Goal: Task Accomplishment & Management: Manage account settings

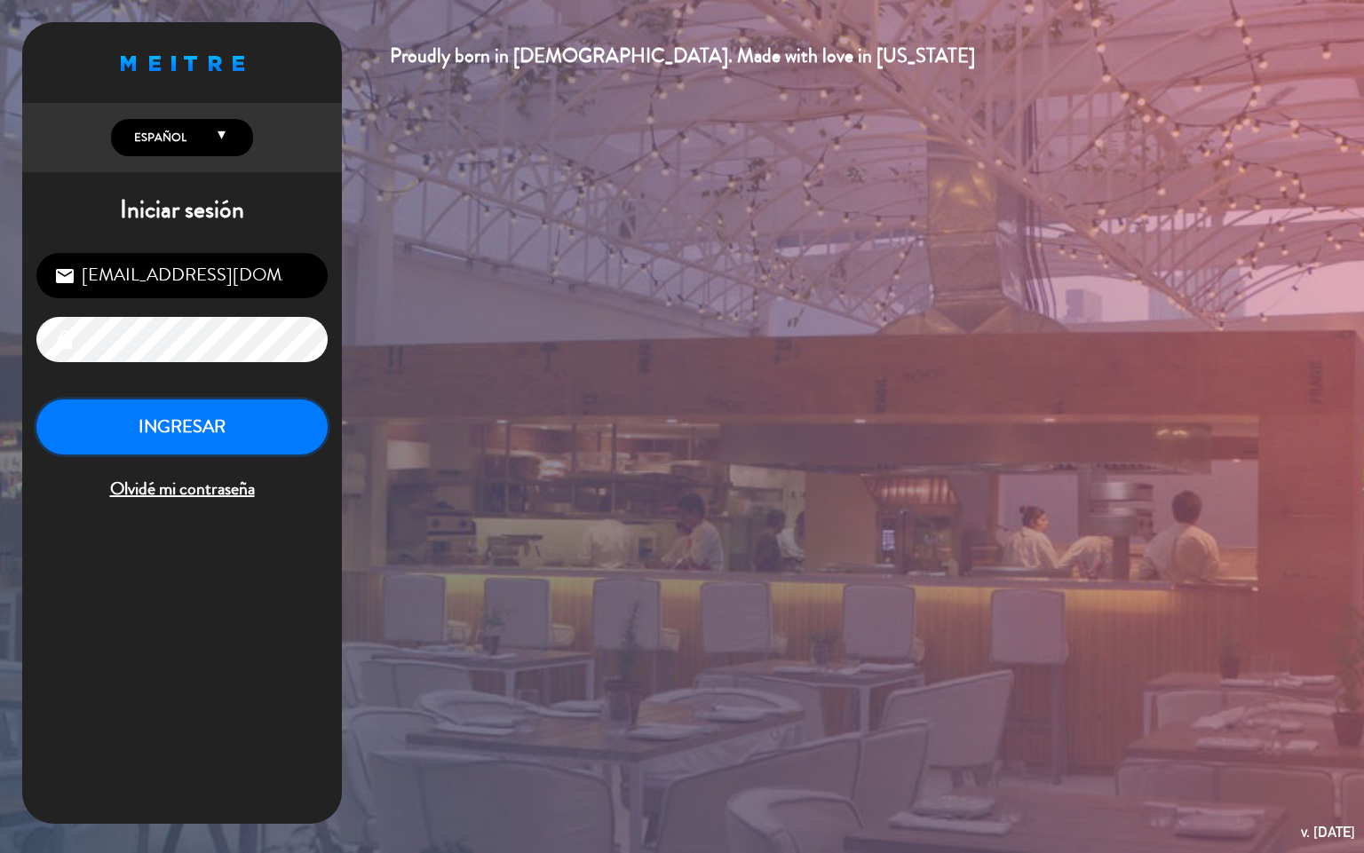
click at [202, 430] on button "INGRESAR" at bounding box center [181, 427] width 291 height 56
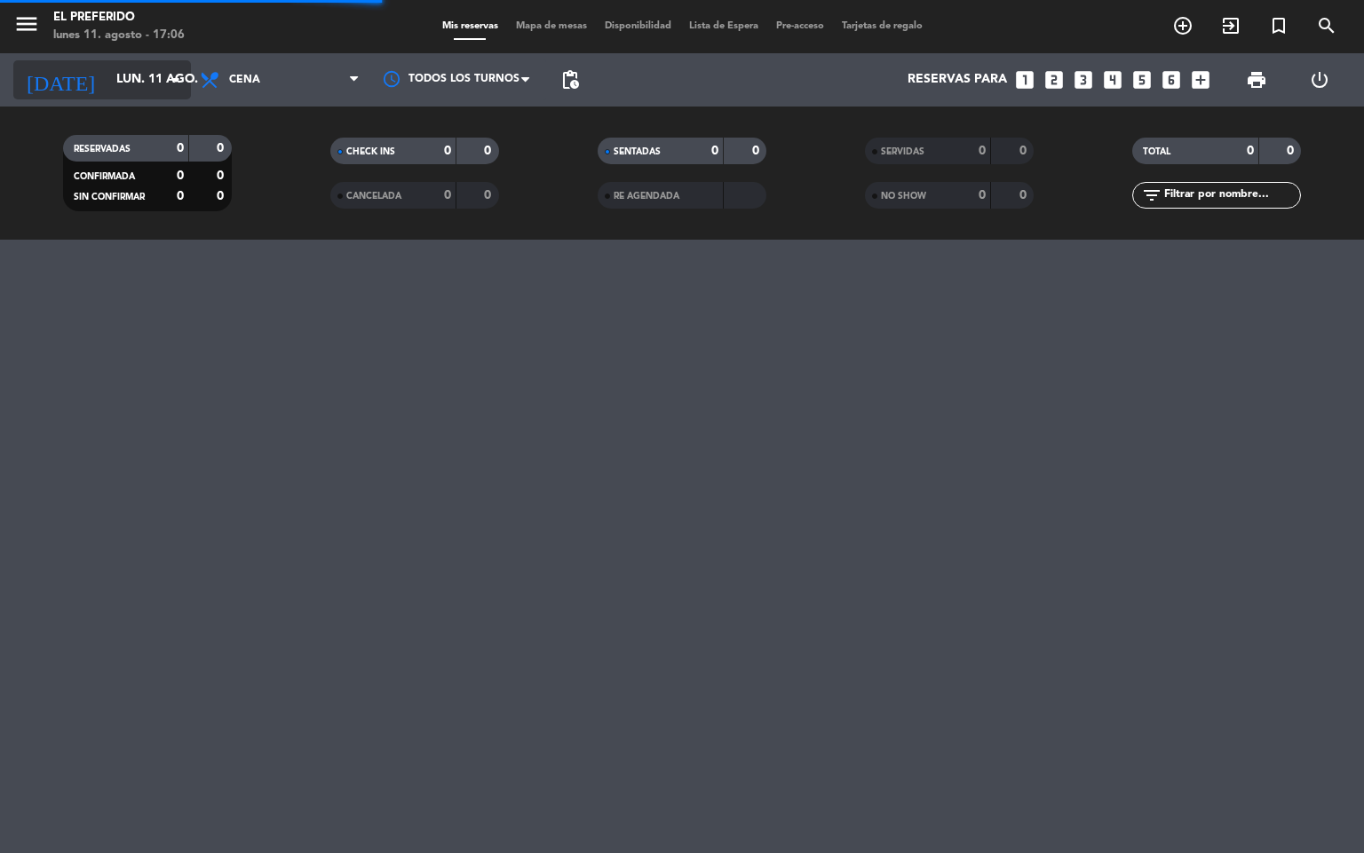
click at [171, 85] on icon "arrow_drop_down" at bounding box center [175, 79] width 21 height 21
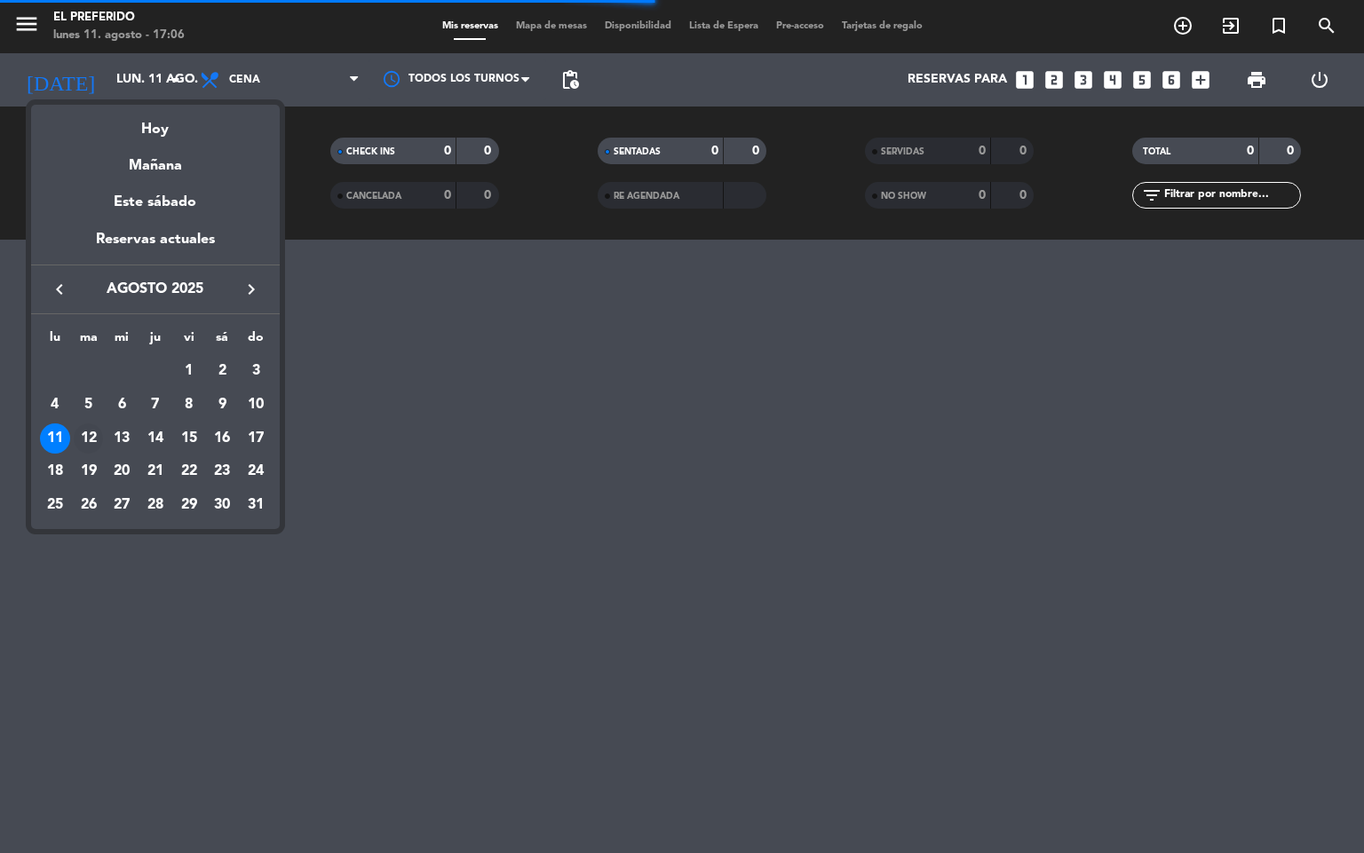
click at [83, 440] on div "12" at bounding box center [89, 438] width 30 height 30
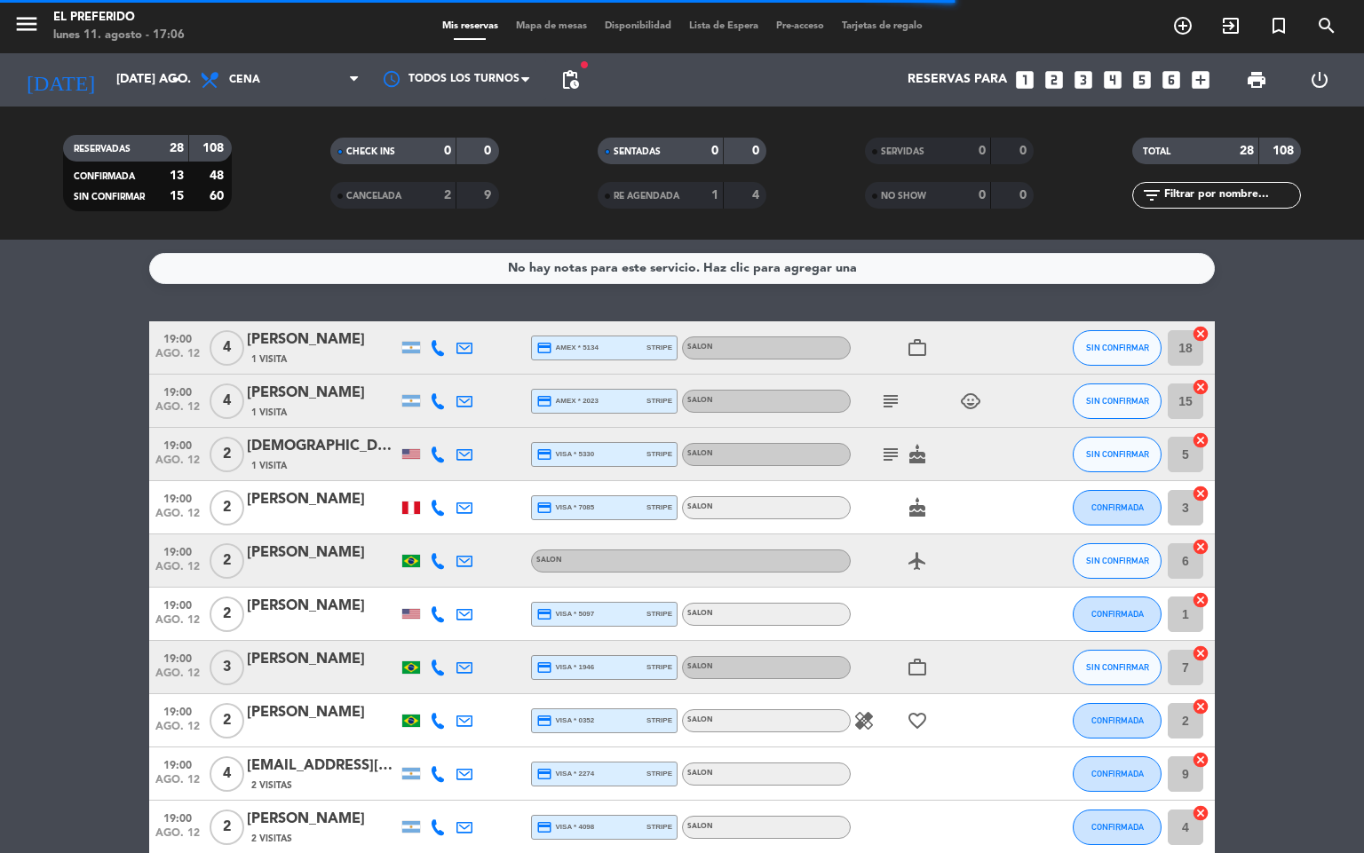
click at [567, 67] on span "pending_actions" at bounding box center [570, 80] width 36 height 36
click at [557, 88] on span "pending_actions" at bounding box center [570, 80] width 36 height 36
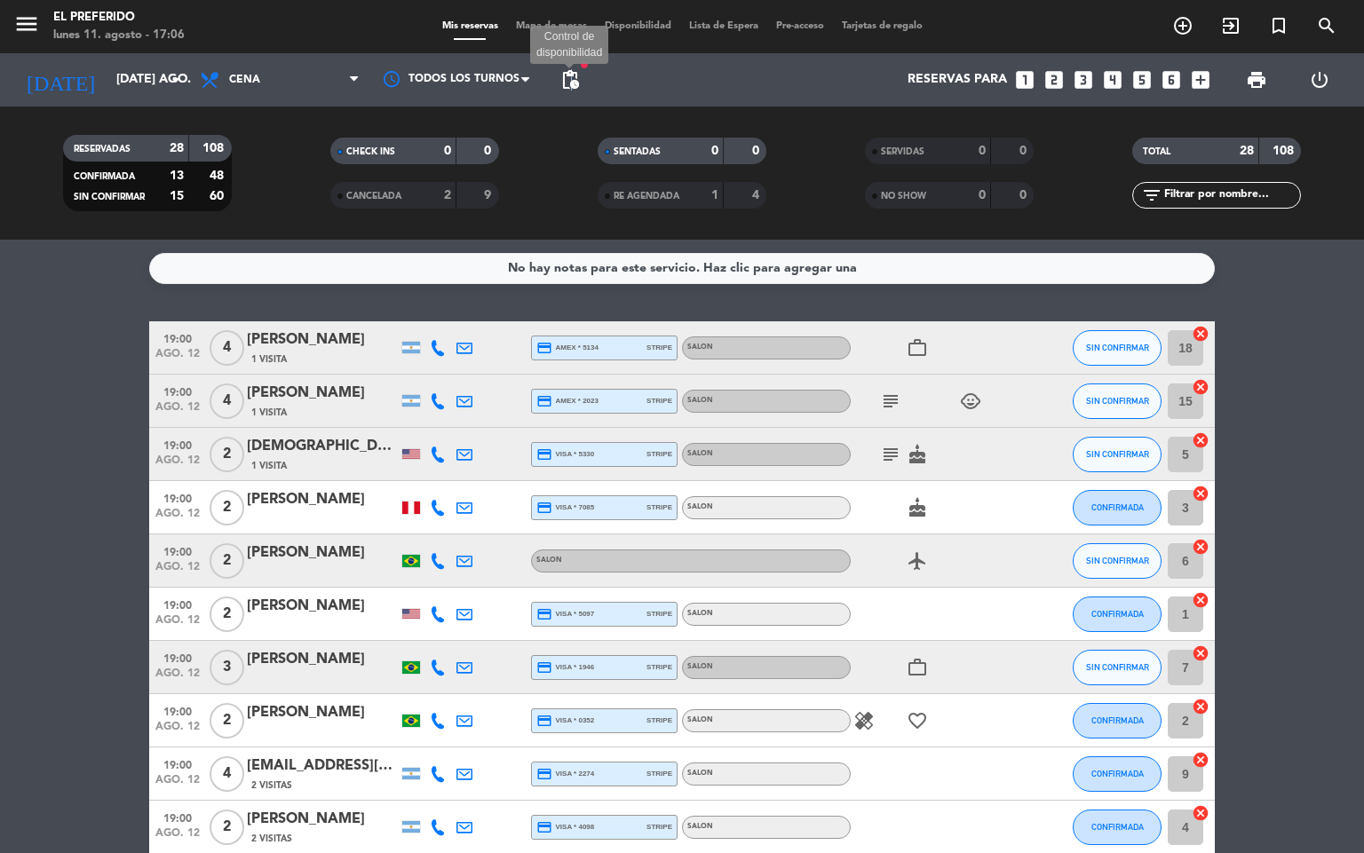
click at [573, 83] on span "pending_actions" at bounding box center [569, 79] width 21 height 21
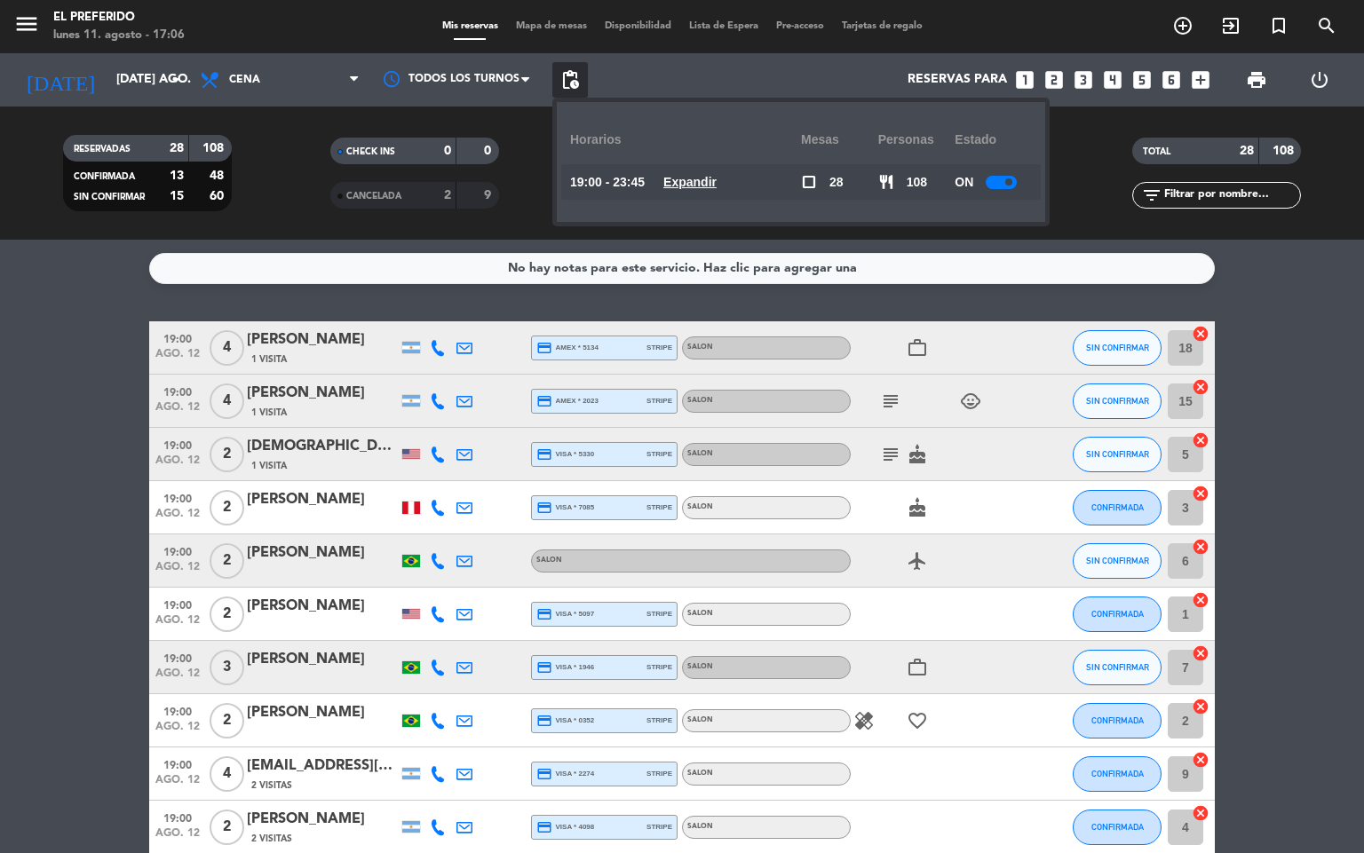
click at [699, 172] on span "Expandir" at bounding box center [689, 182] width 53 height 20
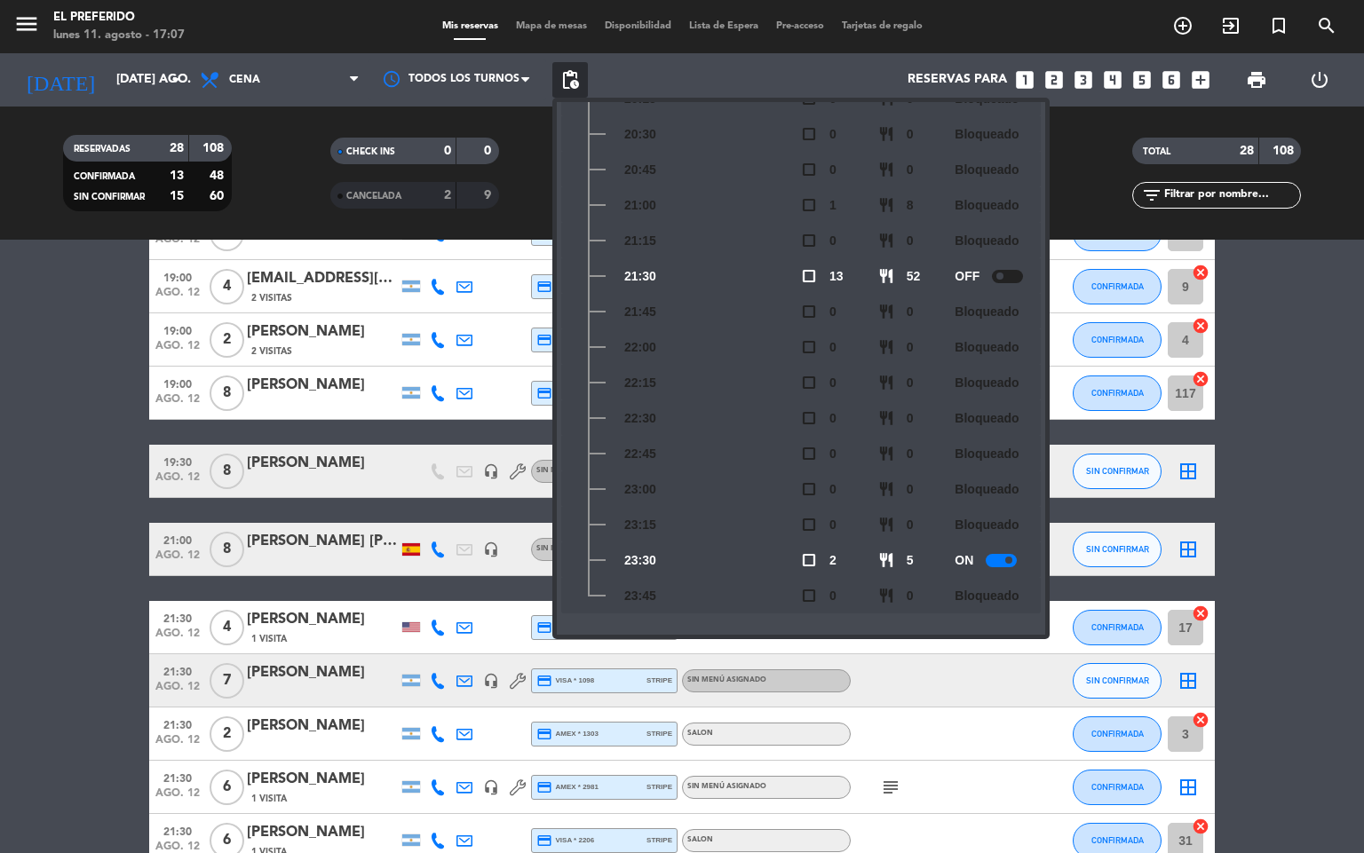
scroll to position [482, 0]
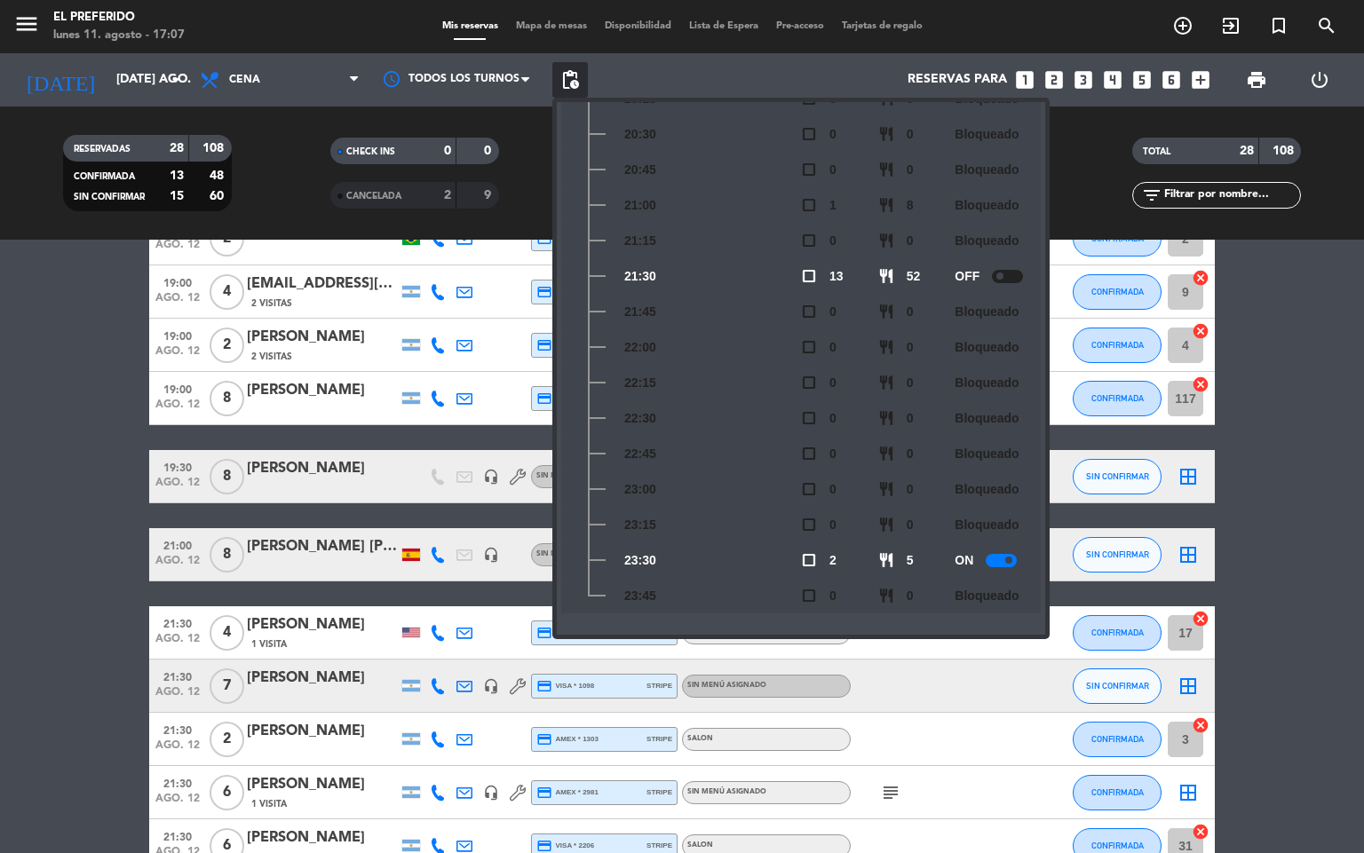
click at [49, 562] on bookings-row "19:00 ago. 12 4 [PERSON_NAME] 1 Visita credit_card amex * 5134 stripe SALON wor…" at bounding box center [682, 634] width 1364 height 1591
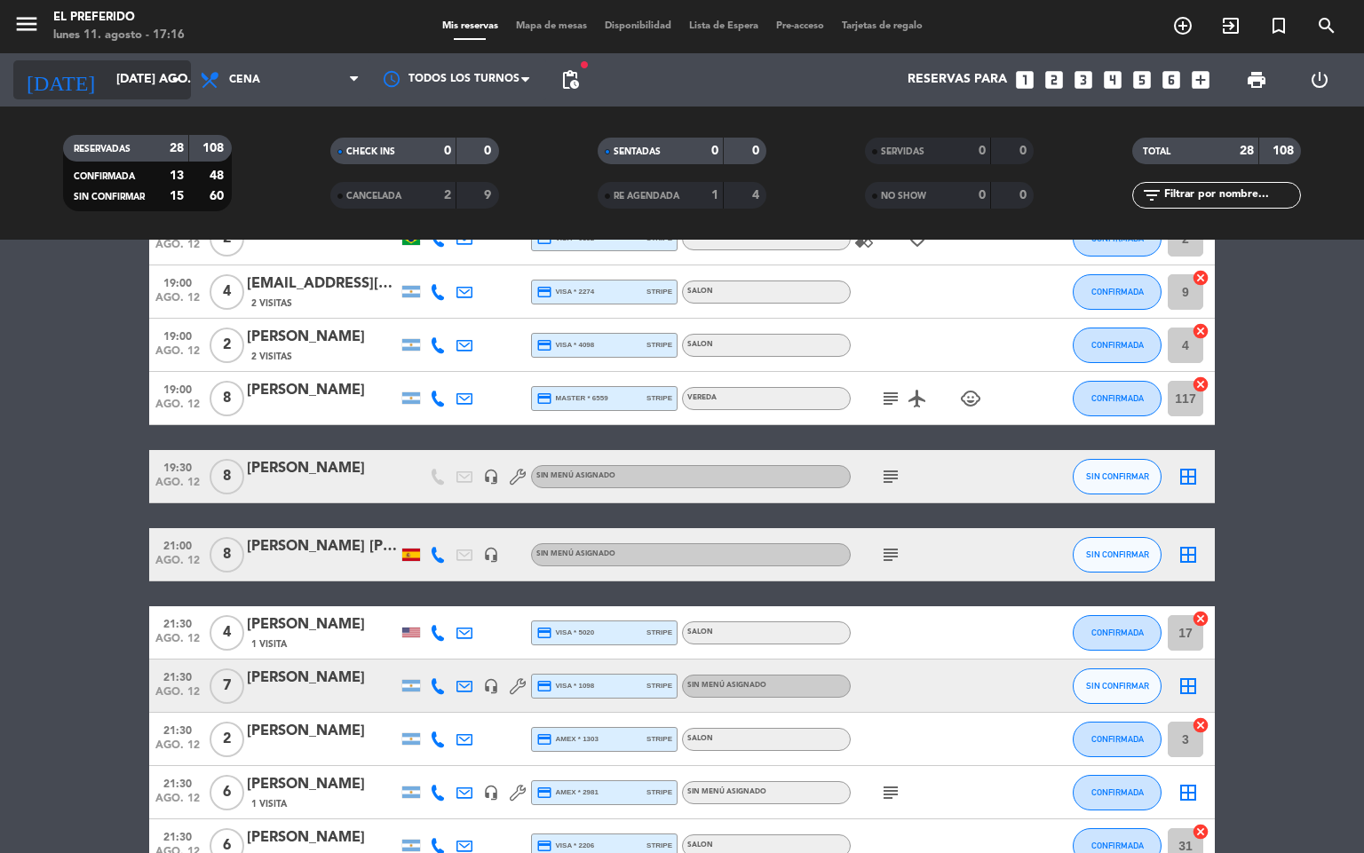
click at [142, 91] on input "[DATE] ago." at bounding box center [191, 80] width 169 height 32
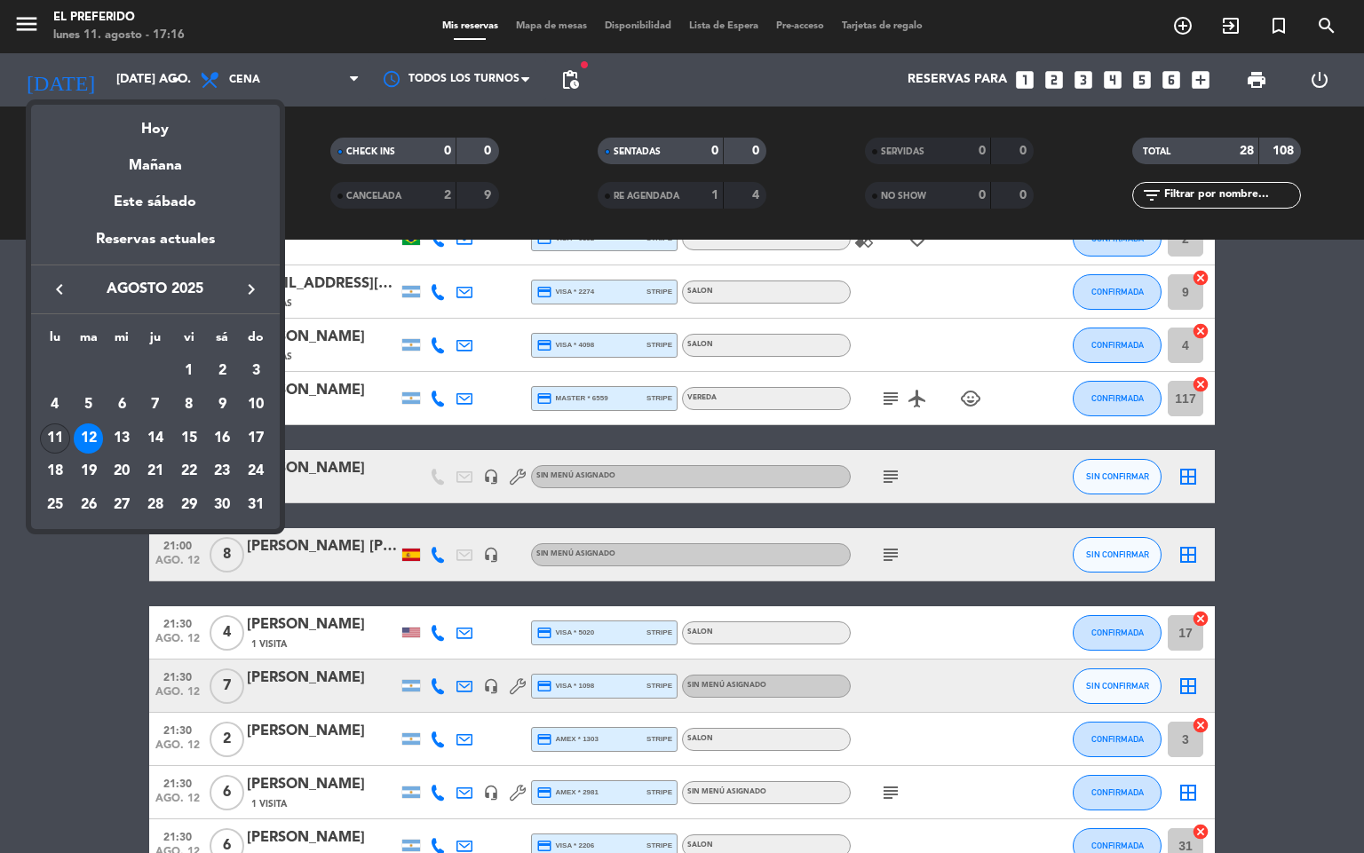
click at [51, 422] on td "11" at bounding box center [55, 439] width 34 height 34
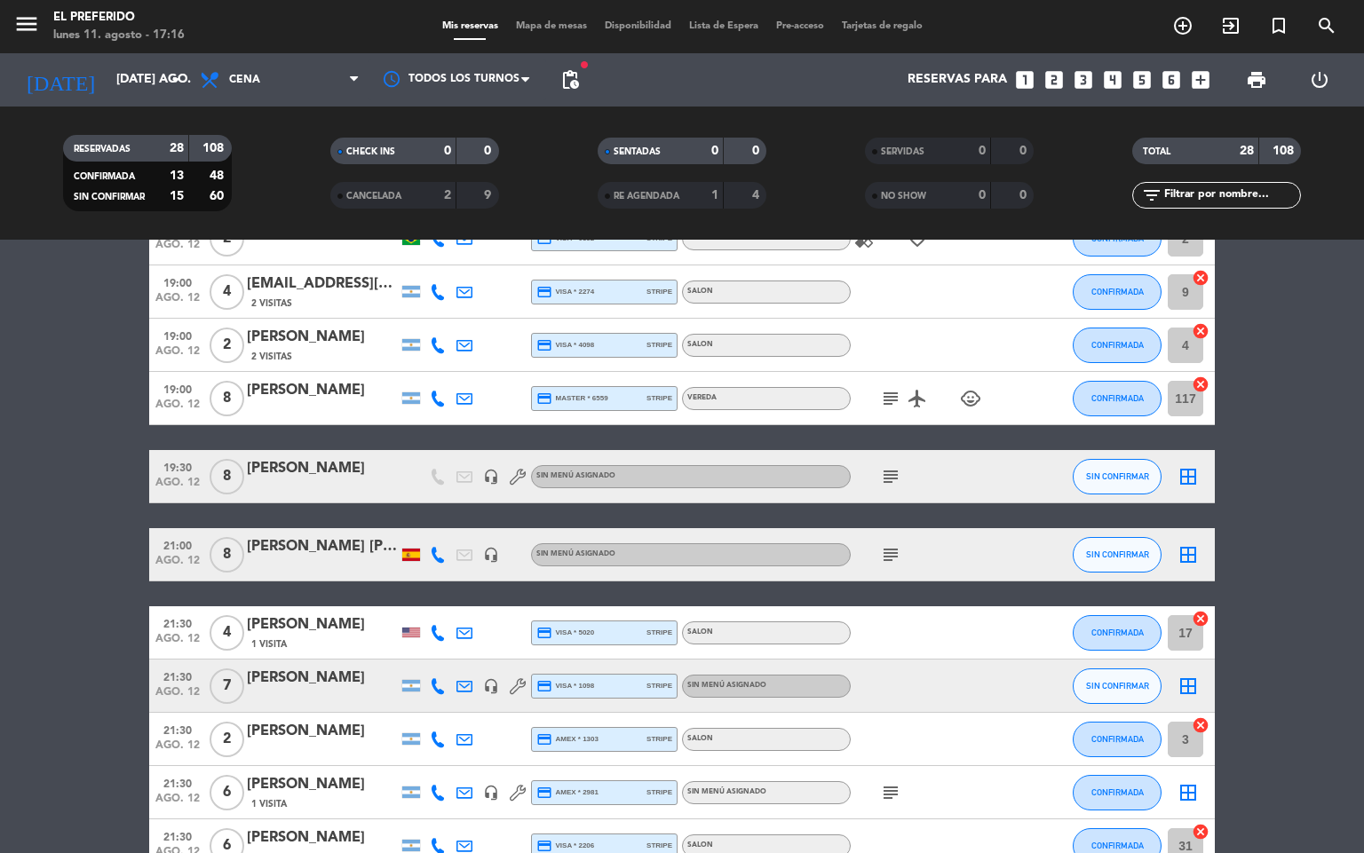
type input "lun. 11 ago."
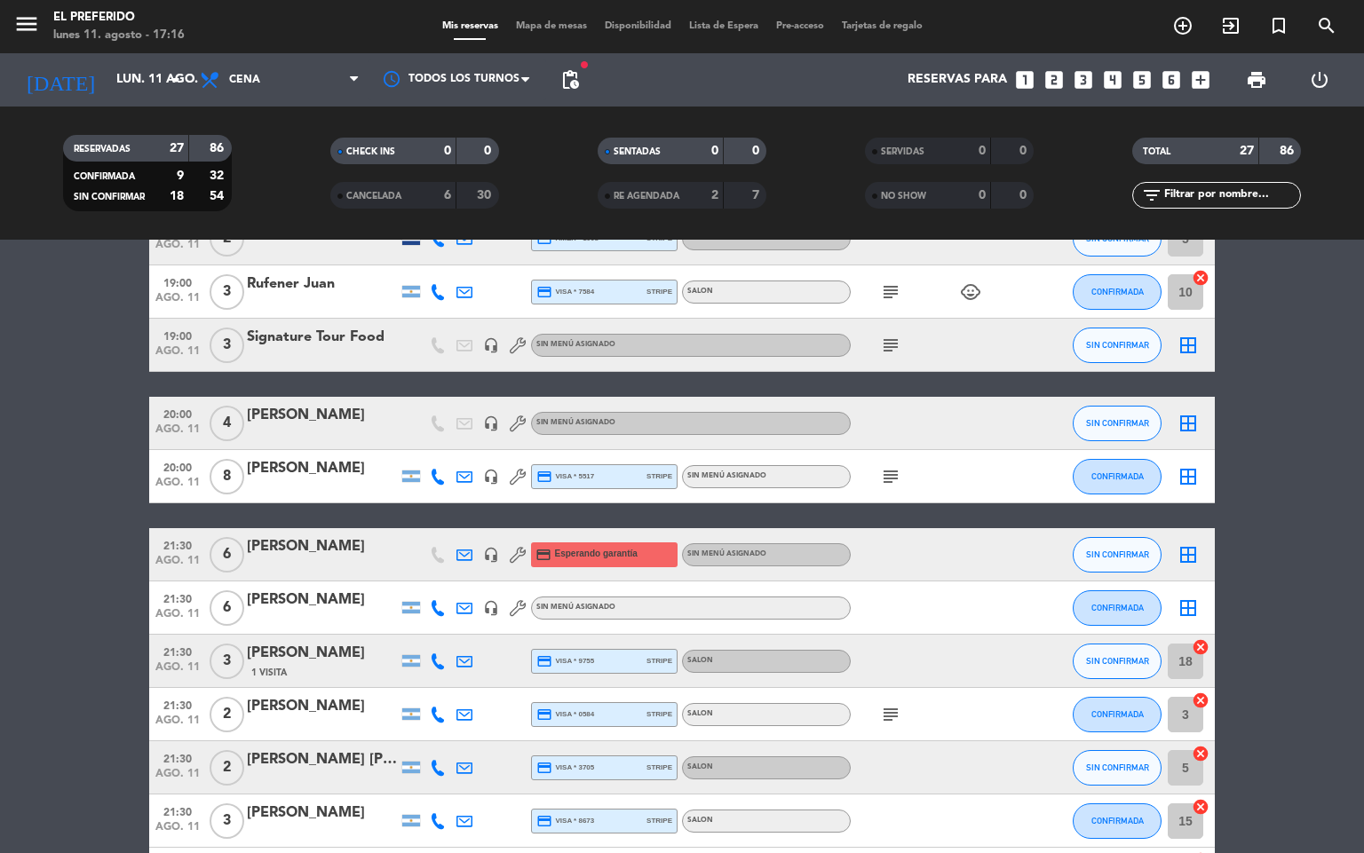
click at [555, 73] on span "pending_actions" at bounding box center [570, 80] width 36 height 36
click at [560, 75] on span "pending_actions" at bounding box center [569, 79] width 21 height 21
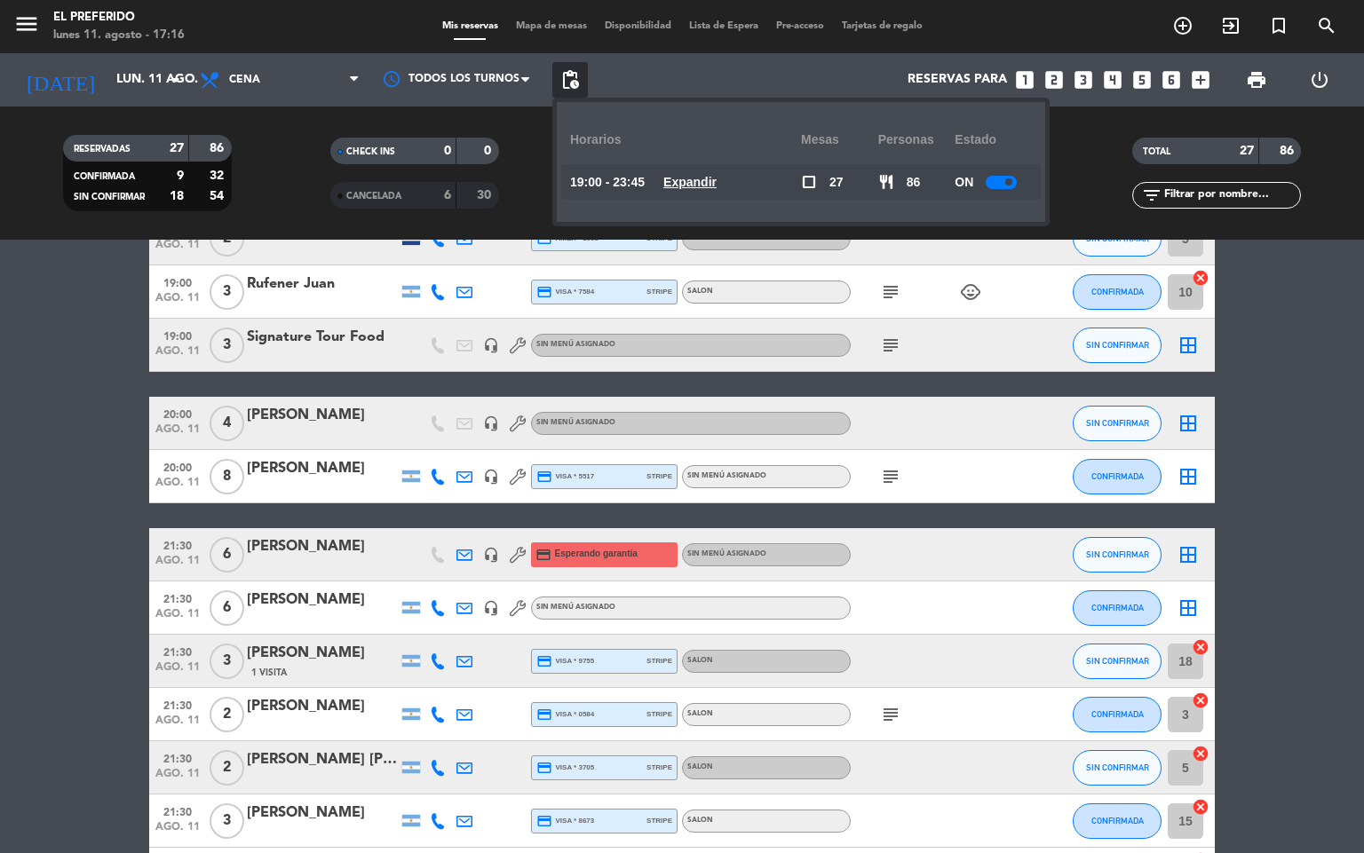
click at [703, 176] on u "Expandir" at bounding box center [689, 182] width 53 height 14
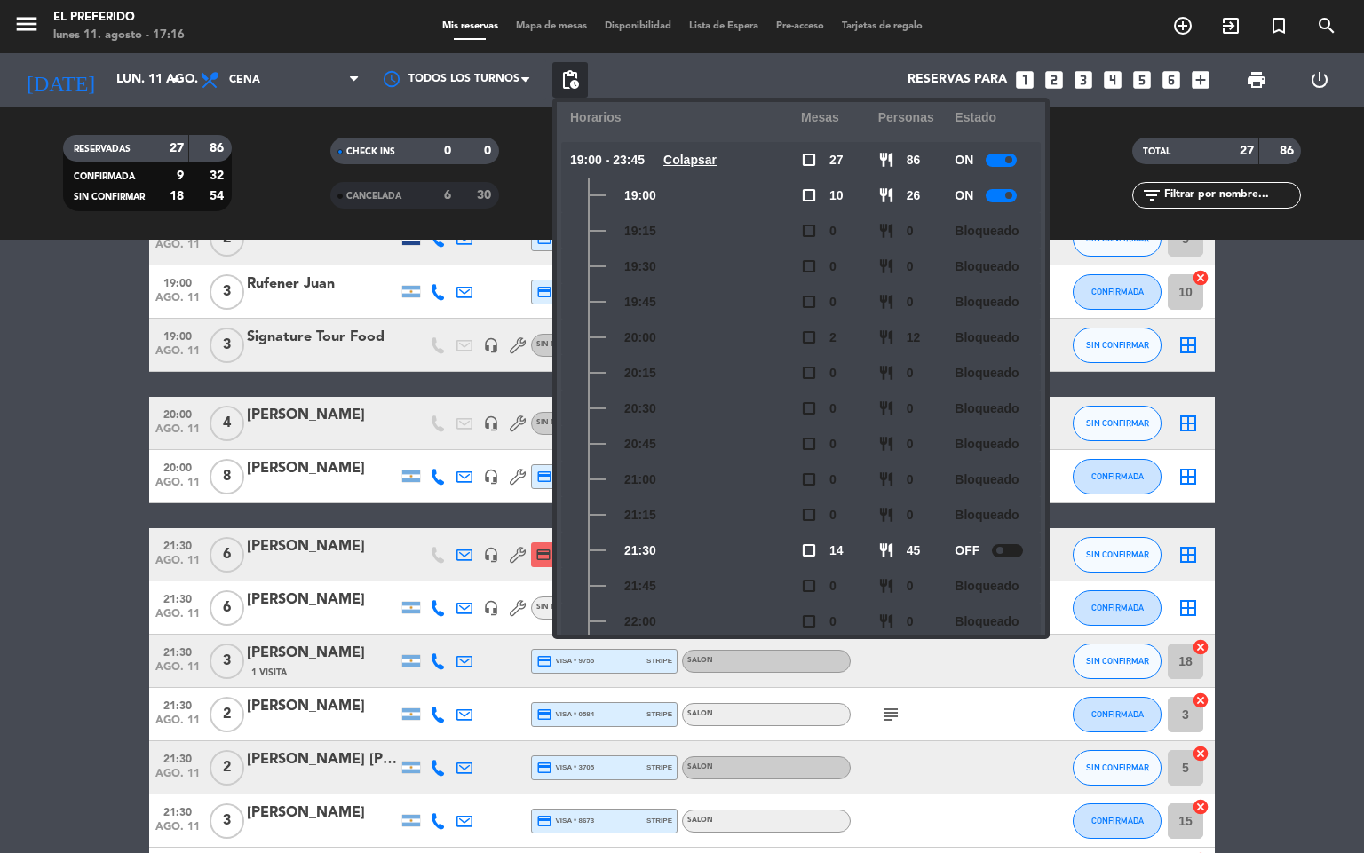
scroll to position [0, 0]
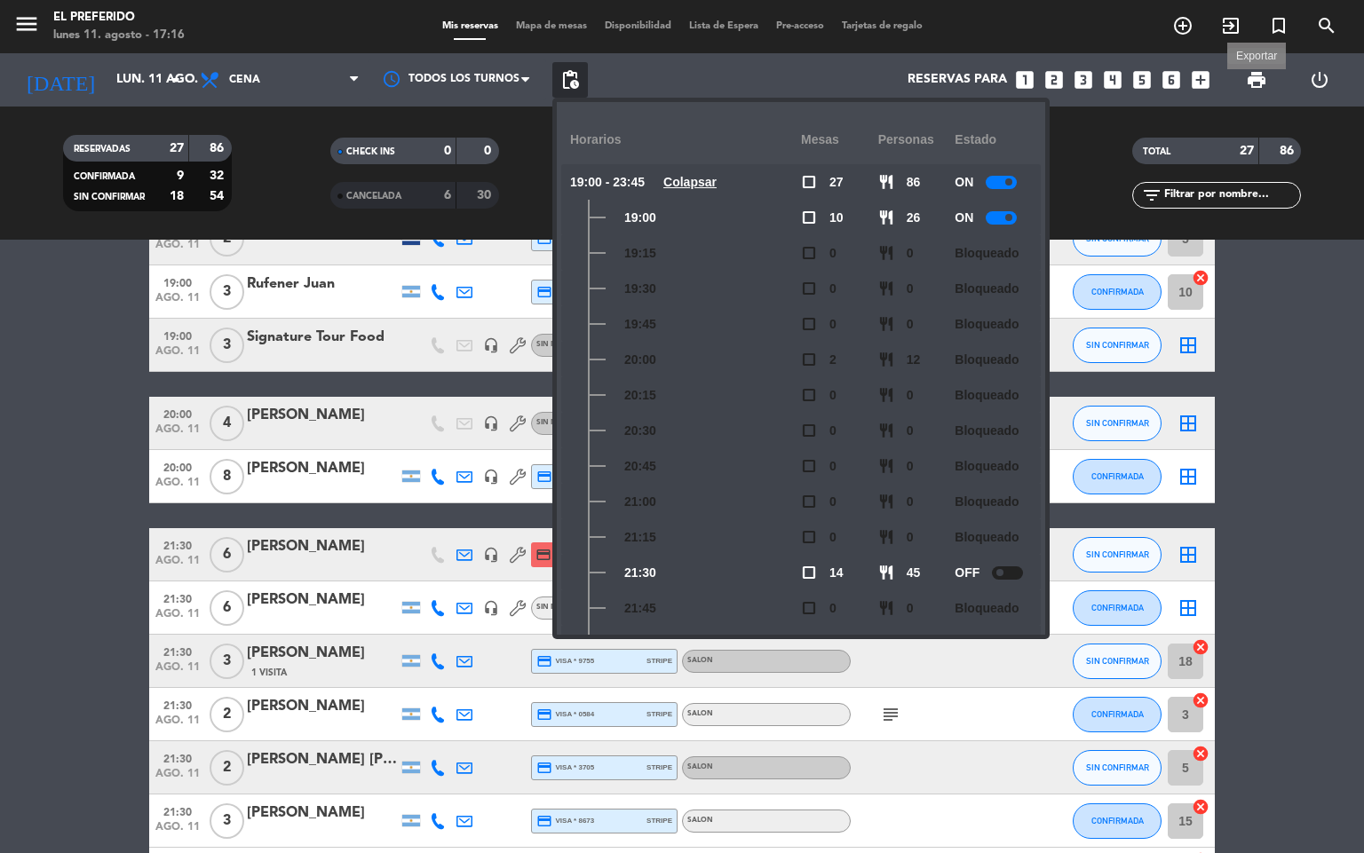
click at [1247, 88] on span "print" at bounding box center [1256, 79] width 21 height 21
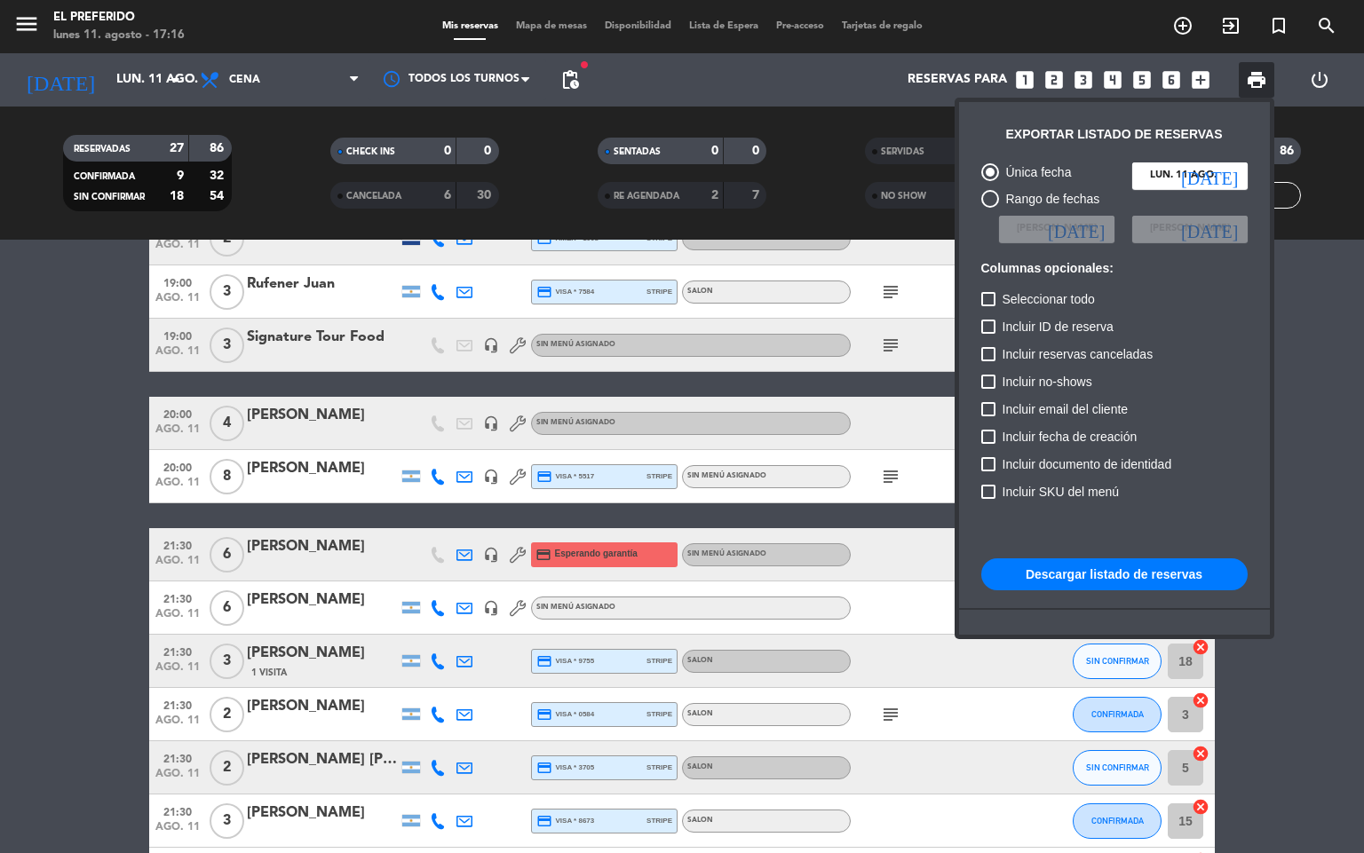
click at [1090, 579] on button "Descargar listado de reservas" at bounding box center [1114, 574] width 266 height 32
click at [1, 249] on div at bounding box center [682, 426] width 1364 height 853
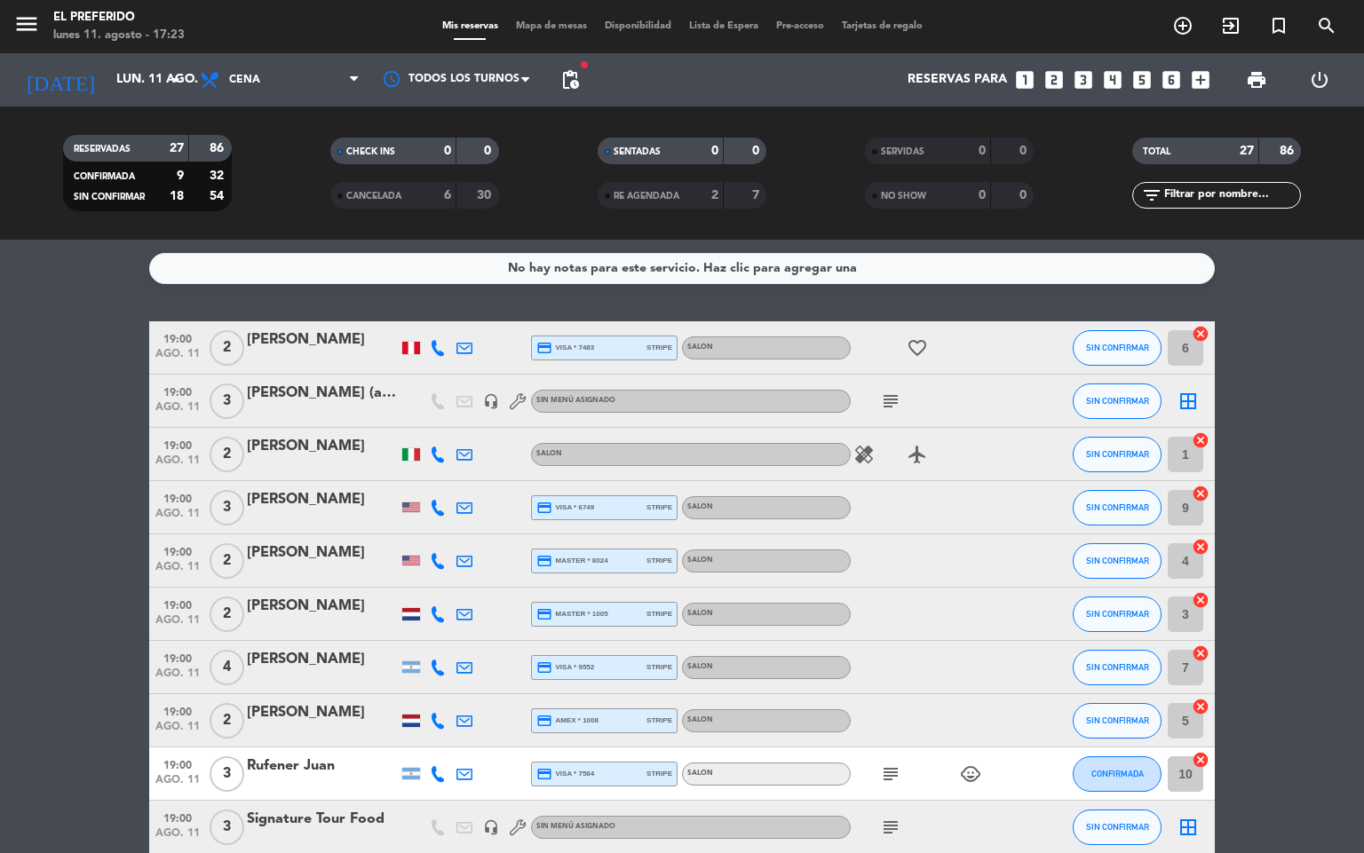
click at [906, 403] on div "subject" at bounding box center [930, 401] width 160 height 52
click at [896, 403] on icon "subject" at bounding box center [890, 401] width 21 height 21
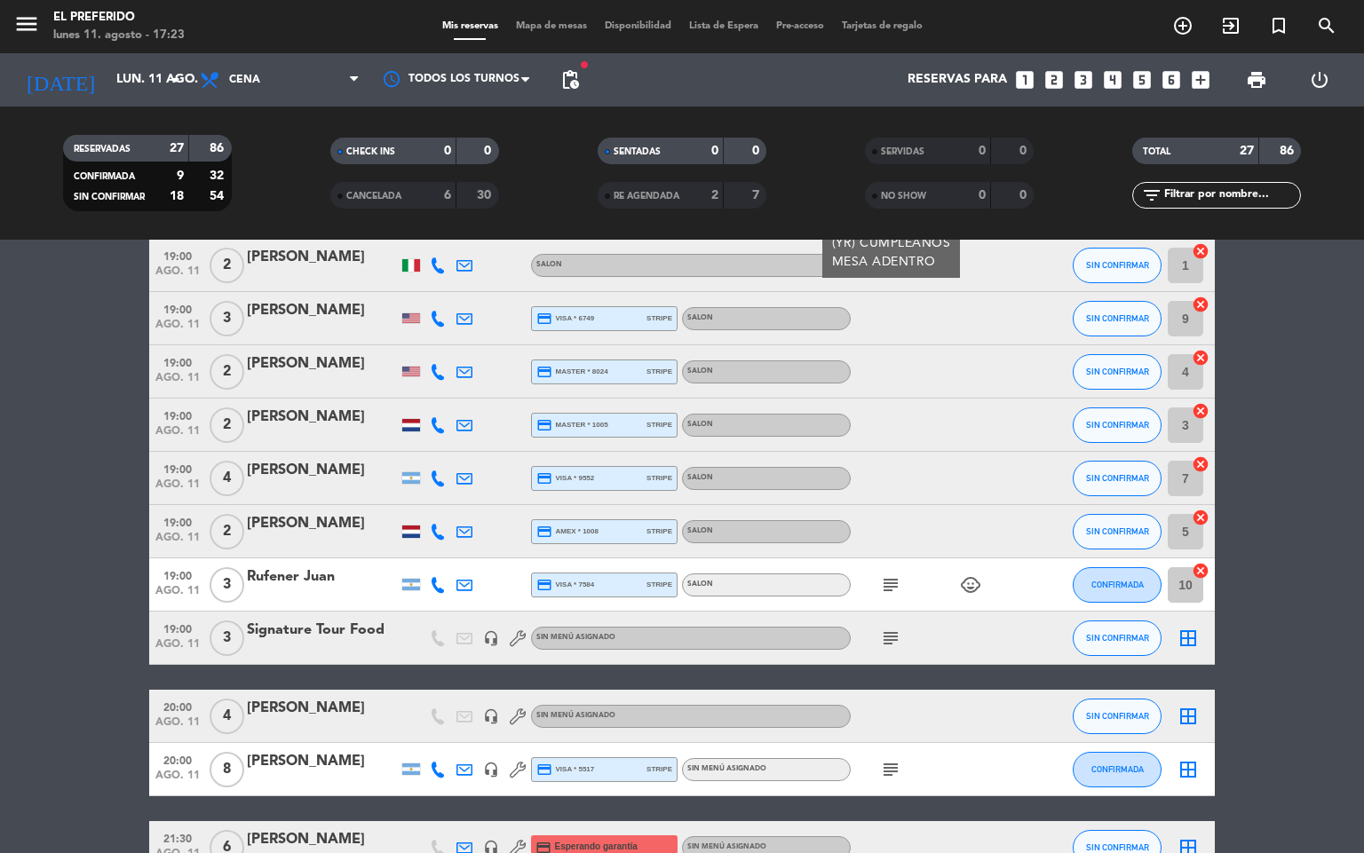
scroll to position [266, 0]
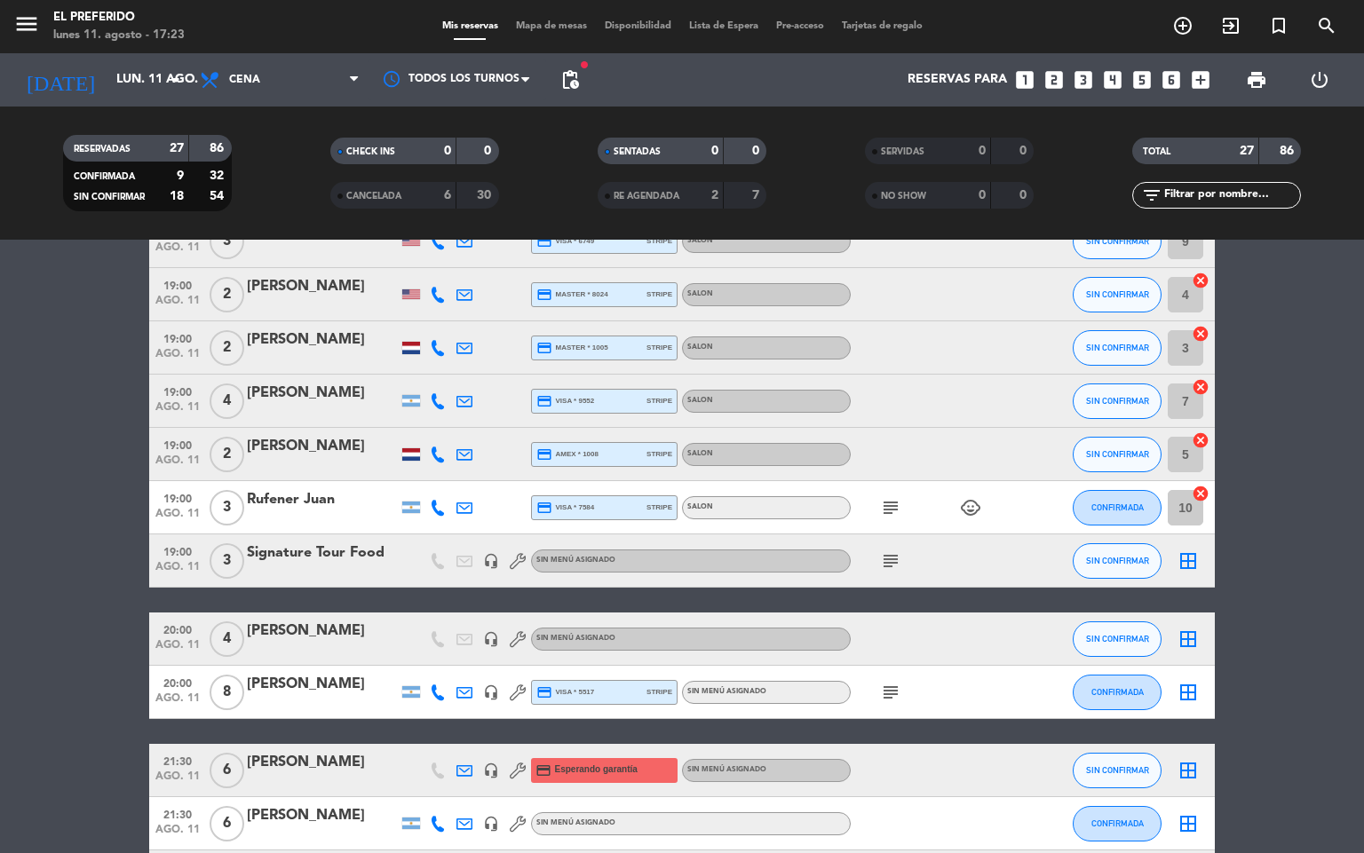
click at [880, 510] on icon "subject" at bounding box center [890, 507] width 21 height 21
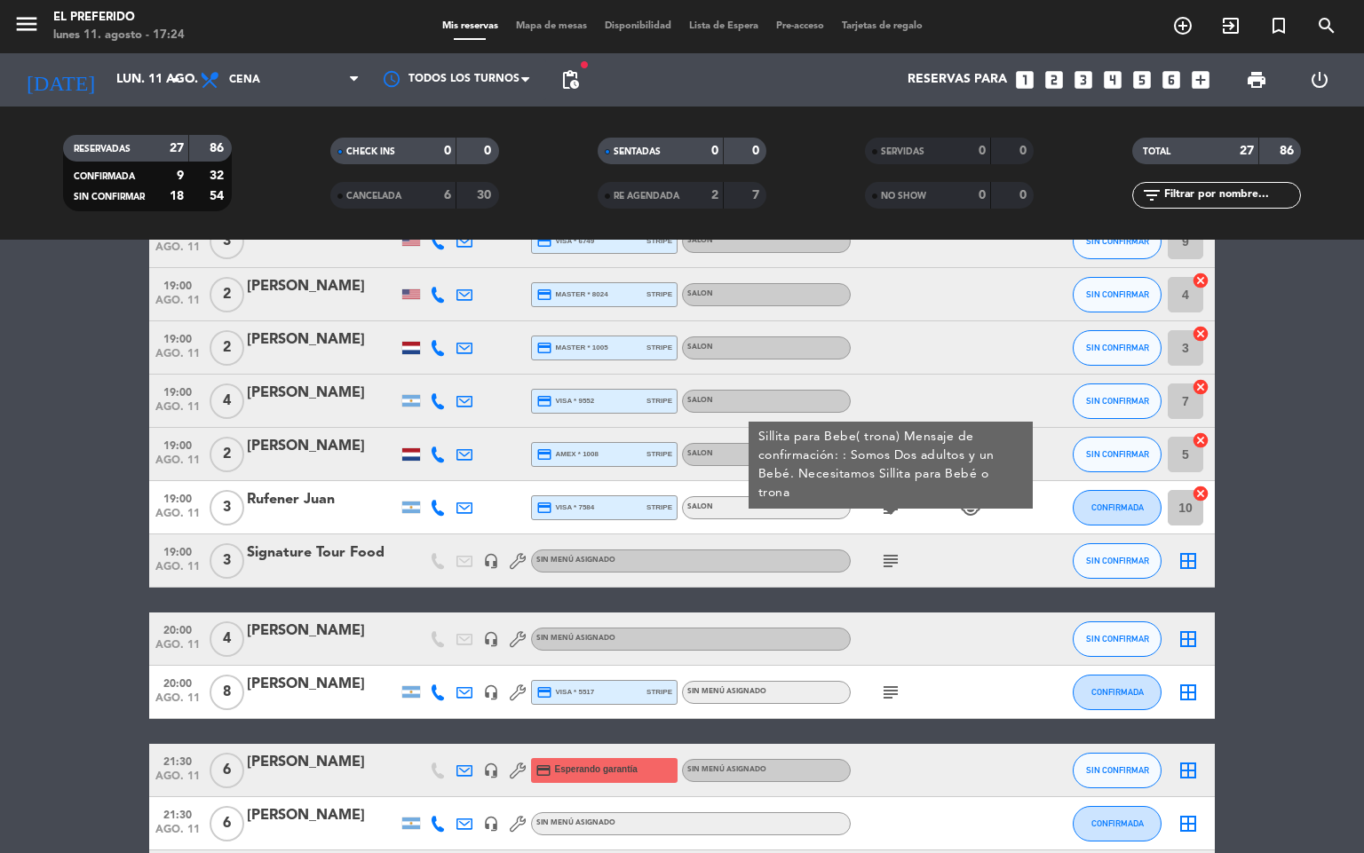
click at [895, 554] on icon "subject" at bounding box center [890, 560] width 21 height 21
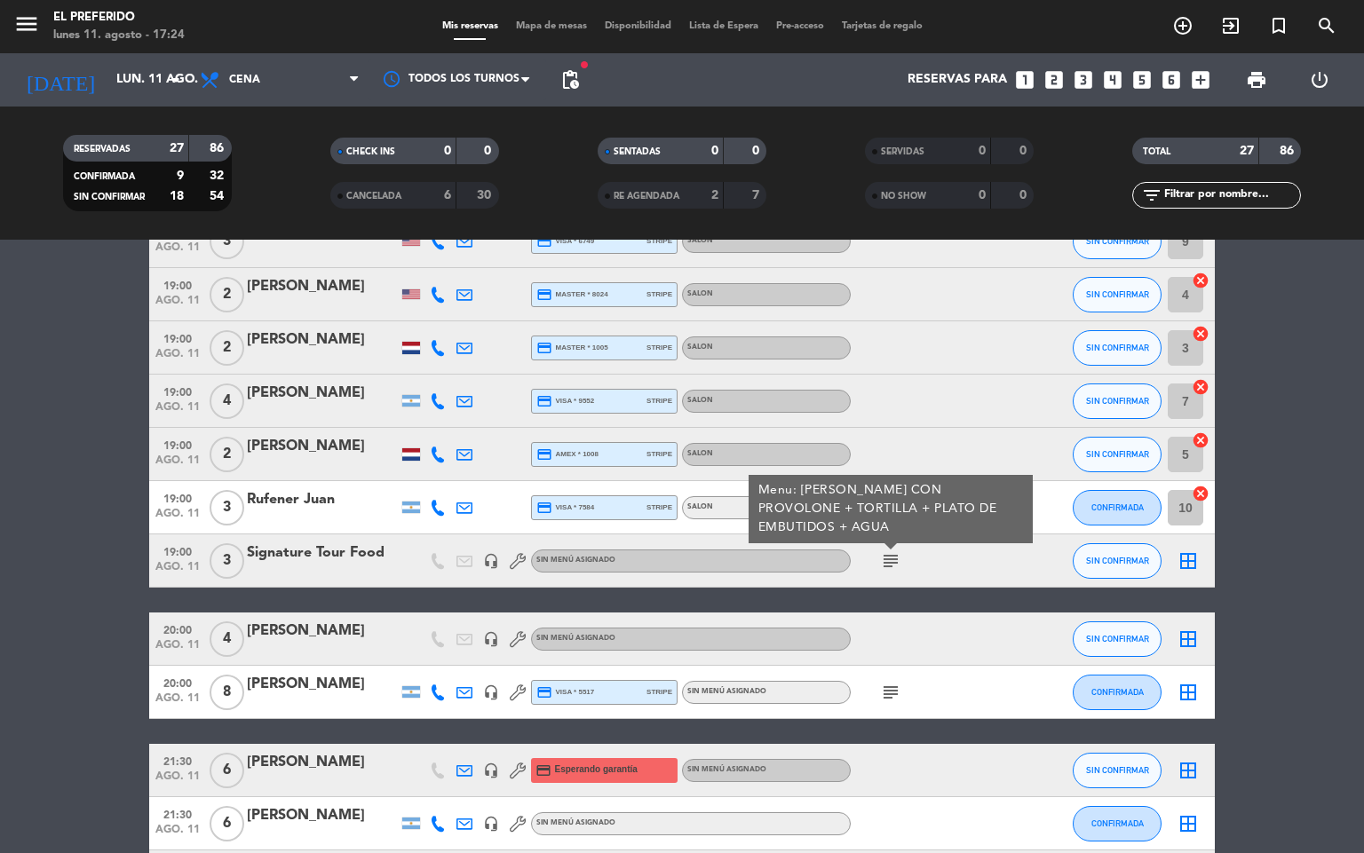
click at [888, 691] on icon "subject" at bounding box center [890, 692] width 21 height 21
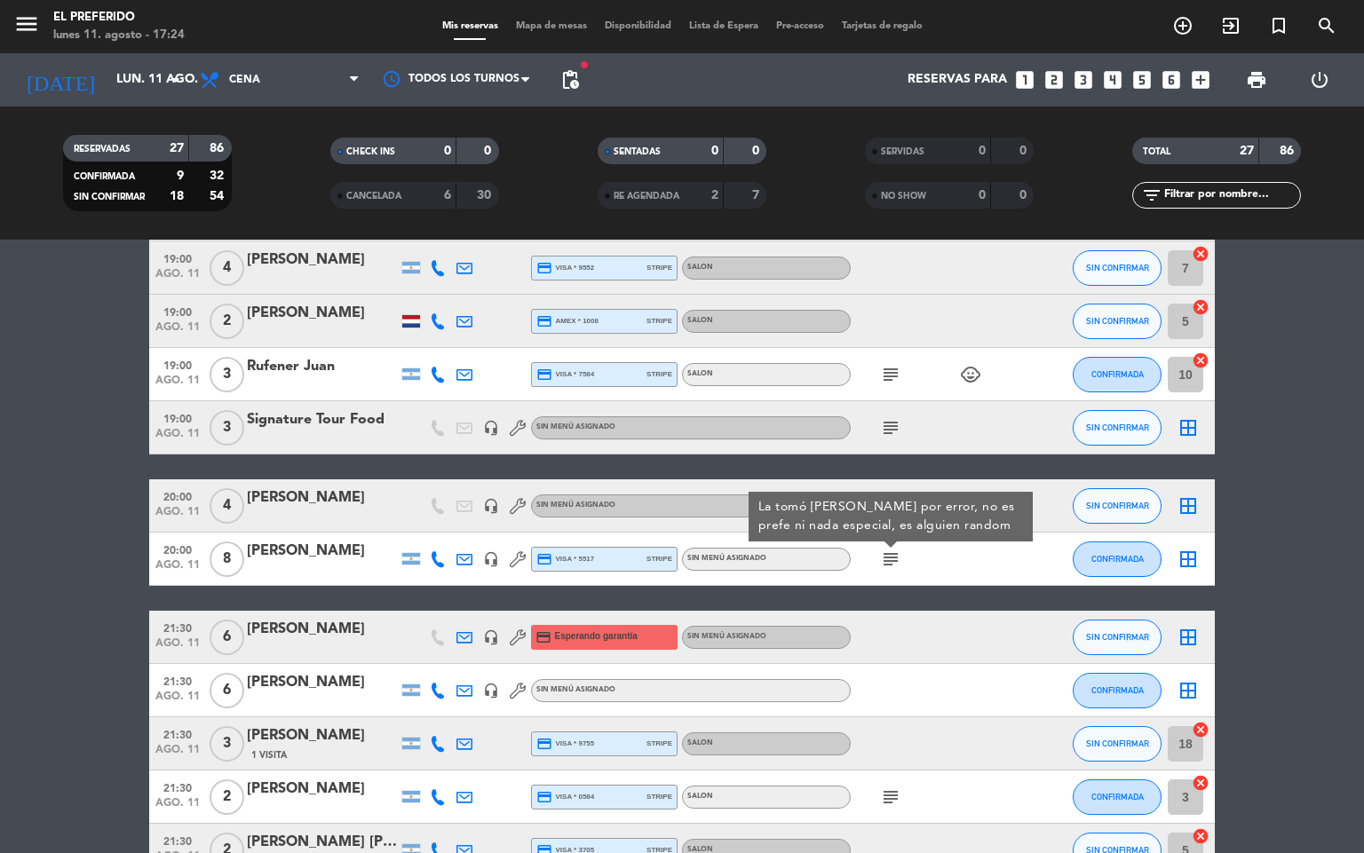
scroll to position [533, 0]
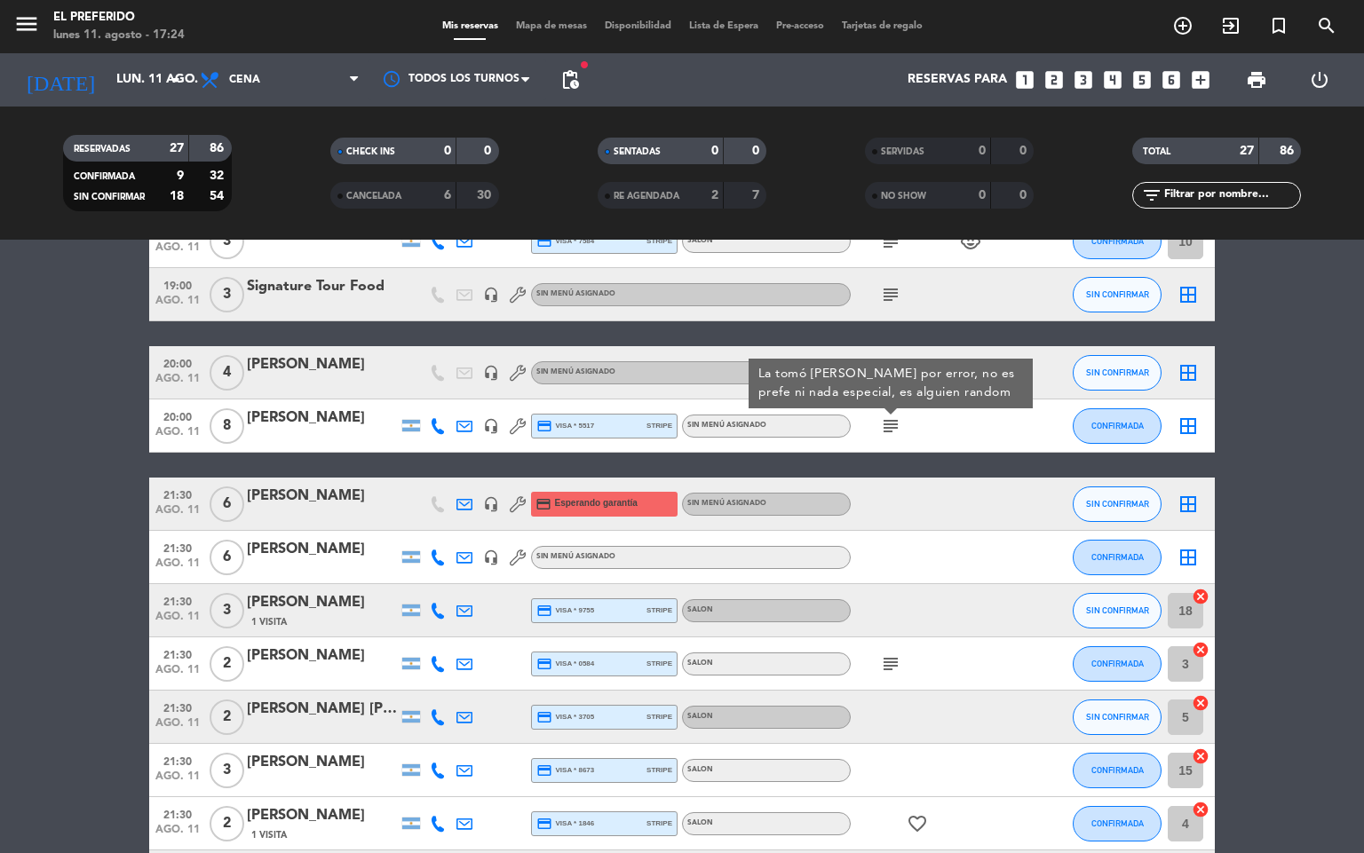
click at [885, 667] on icon "subject" at bounding box center [890, 663] width 21 height 21
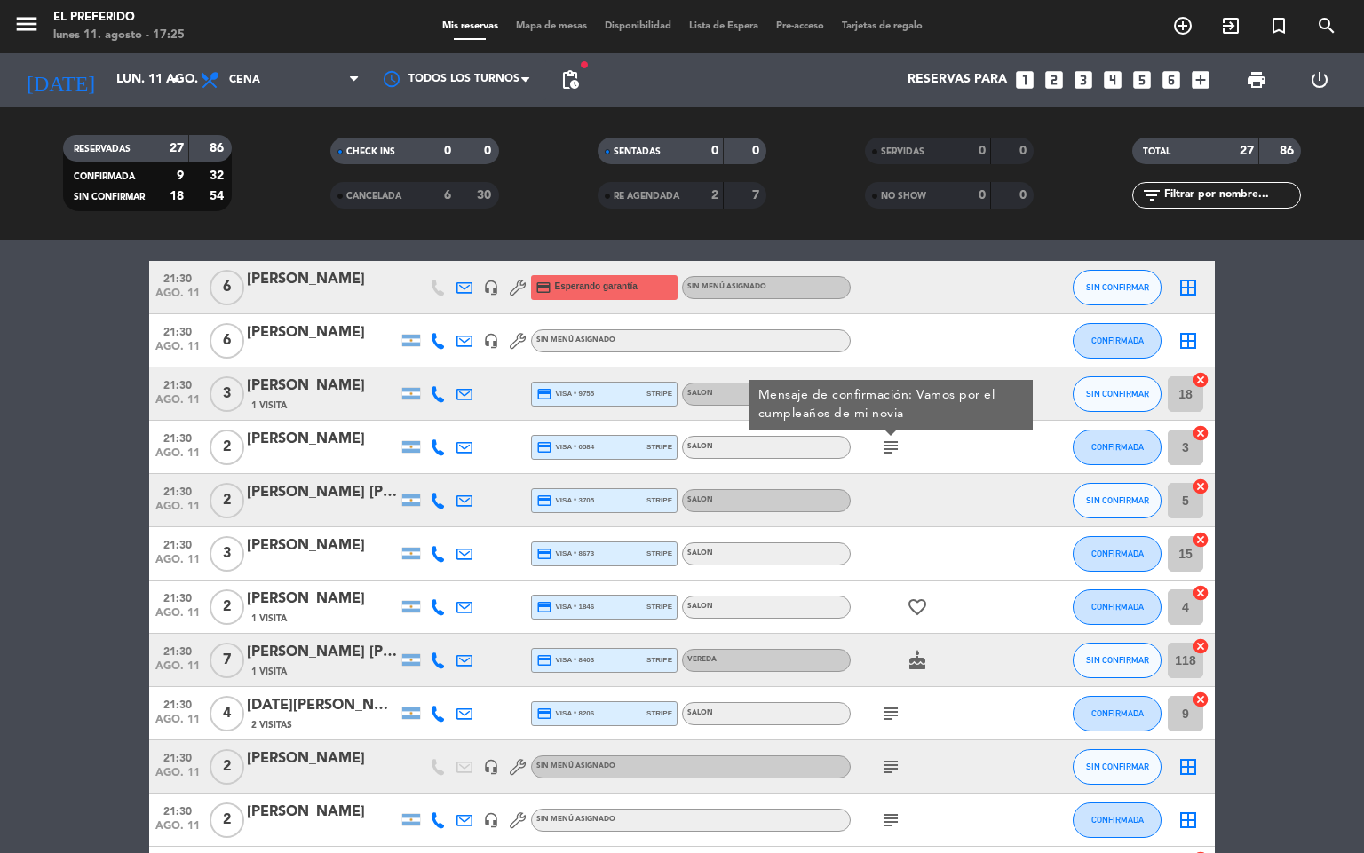
scroll to position [799, 0]
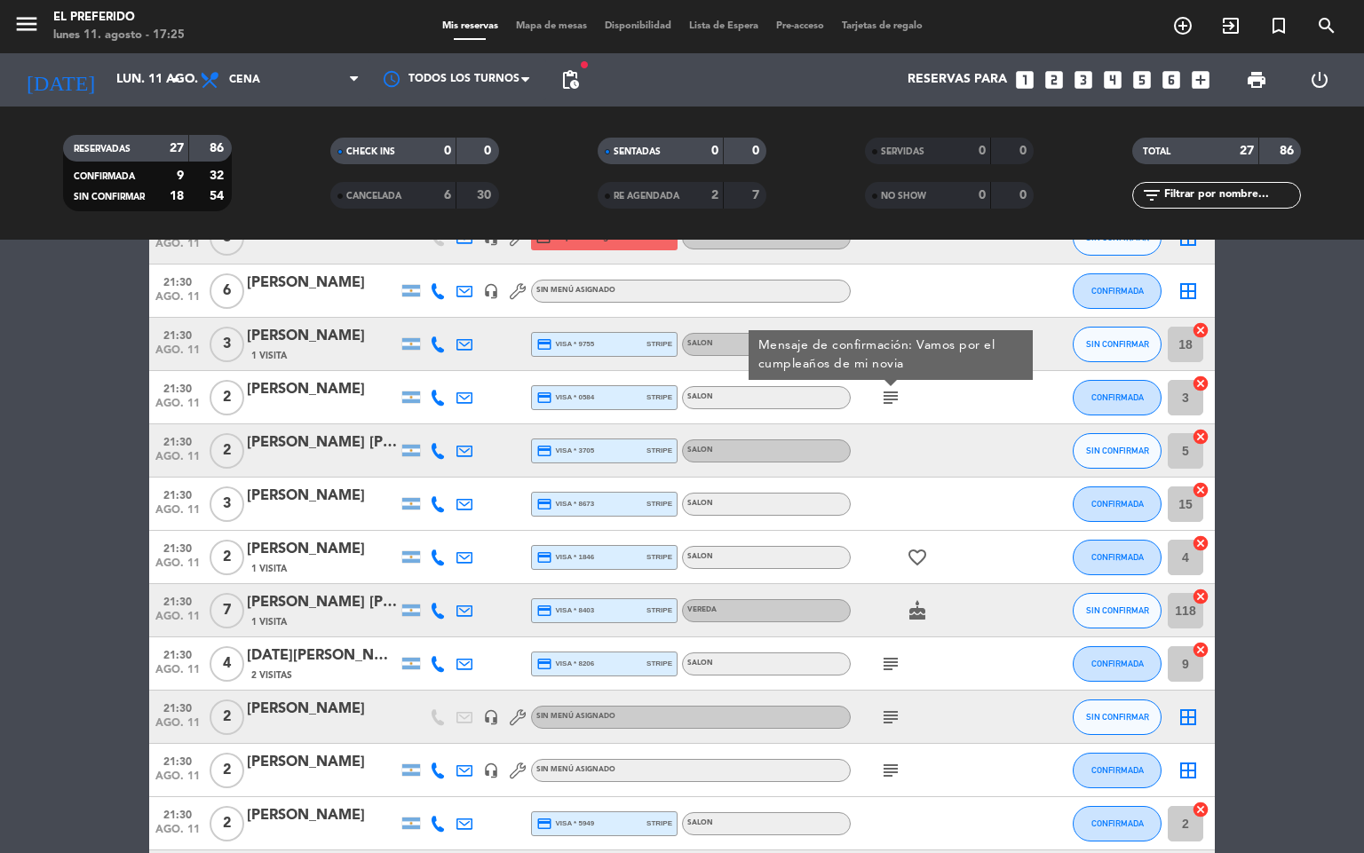
click at [911, 560] on icon "favorite_border" at bounding box center [916, 557] width 21 height 21
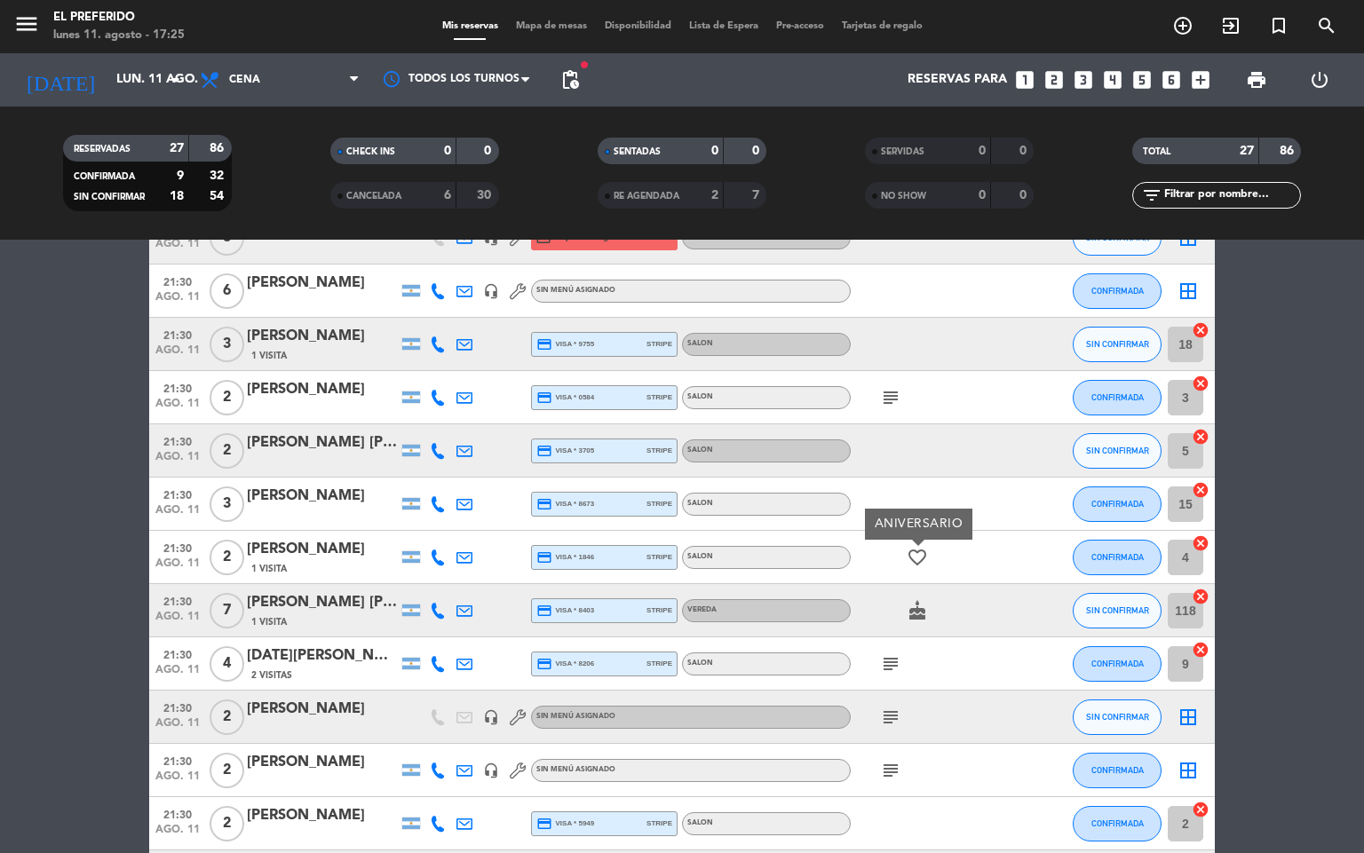
click at [919, 616] on icon "cake" at bounding box center [916, 610] width 21 height 21
click at [893, 667] on icon "subject" at bounding box center [890, 663] width 21 height 21
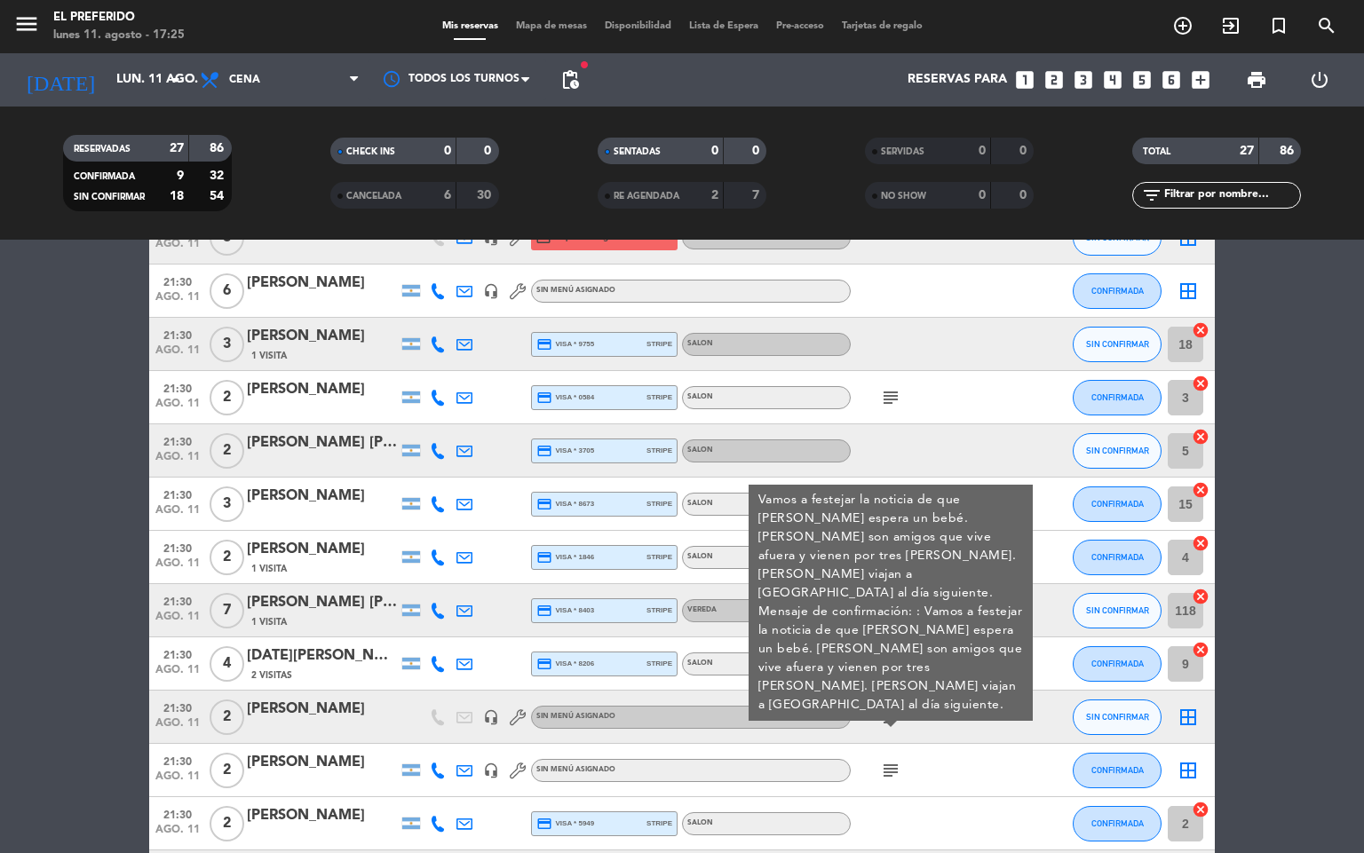
click at [887, 720] on icon "subject" at bounding box center [890, 717] width 21 height 21
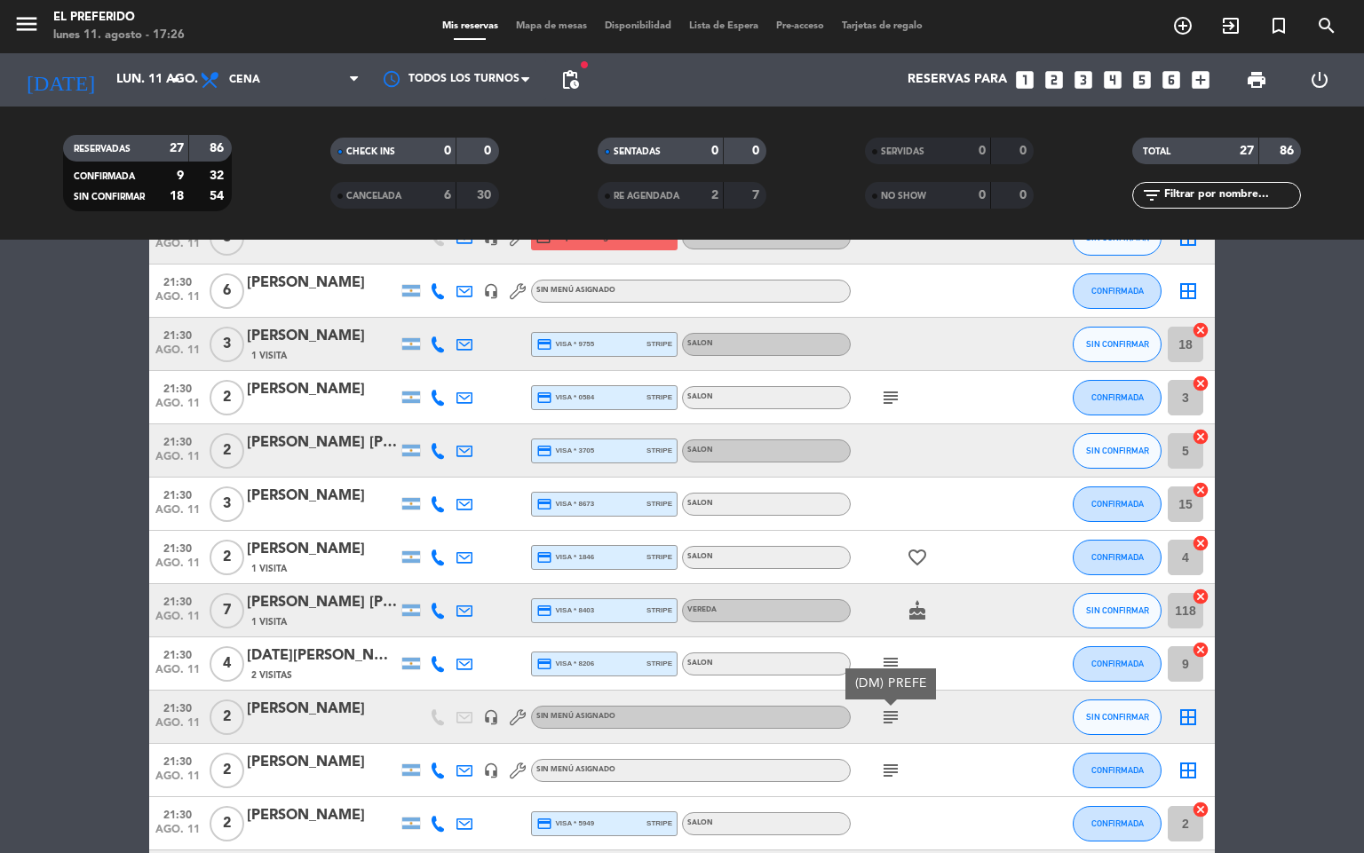
click at [890, 771] on icon "subject" at bounding box center [890, 770] width 21 height 21
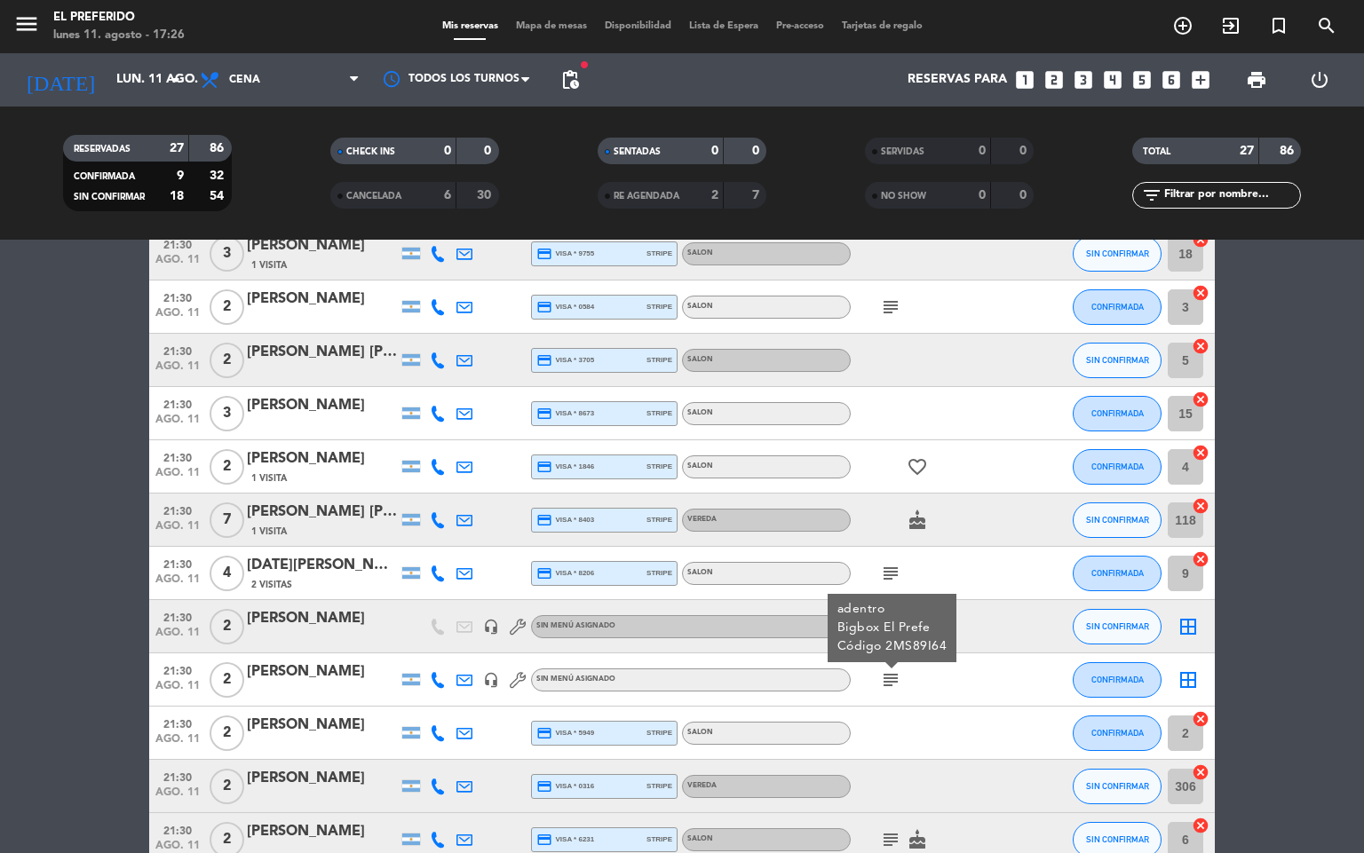
scroll to position [932, 0]
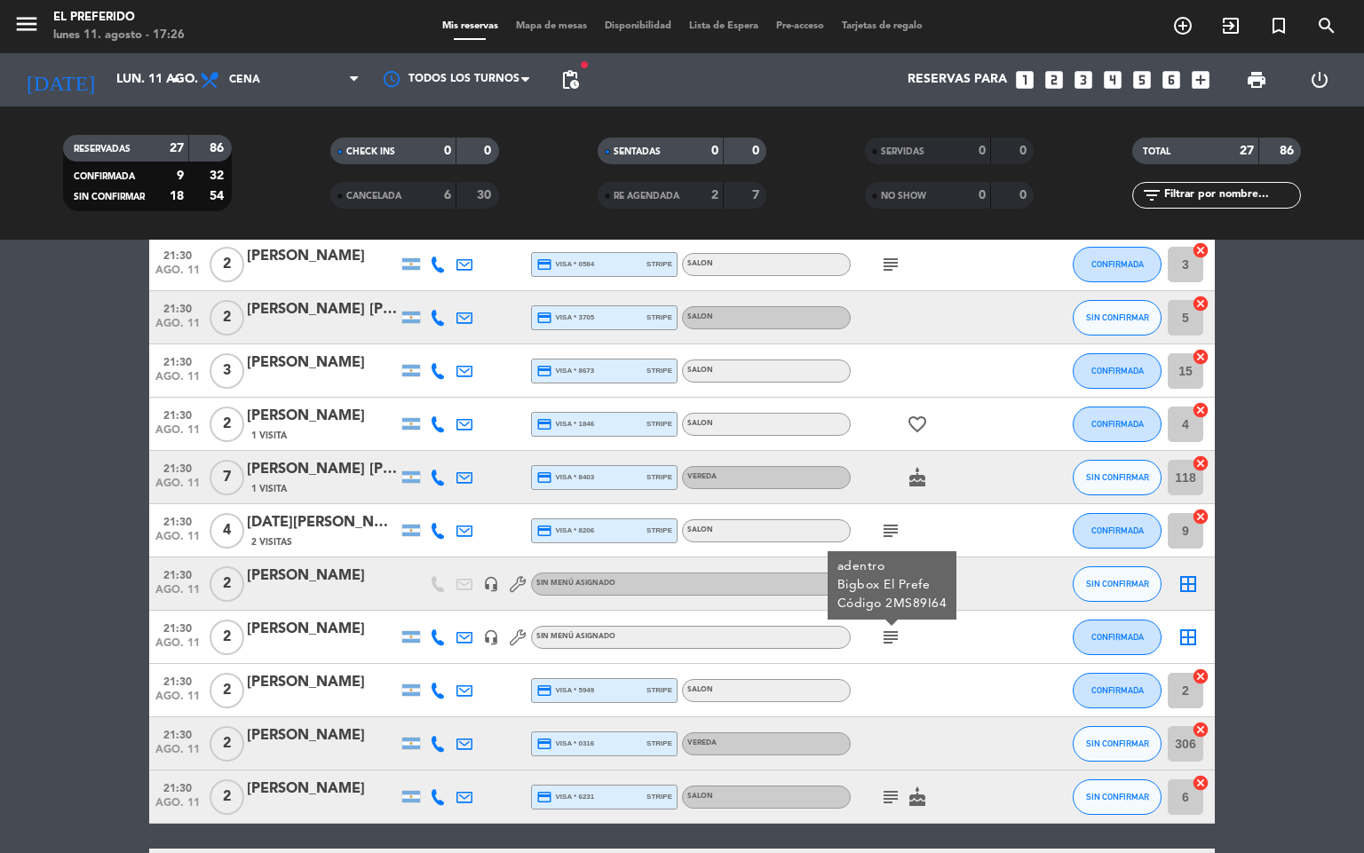
click at [892, 802] on icon "subject" at bounding box center [890, 797] width 21 height 21
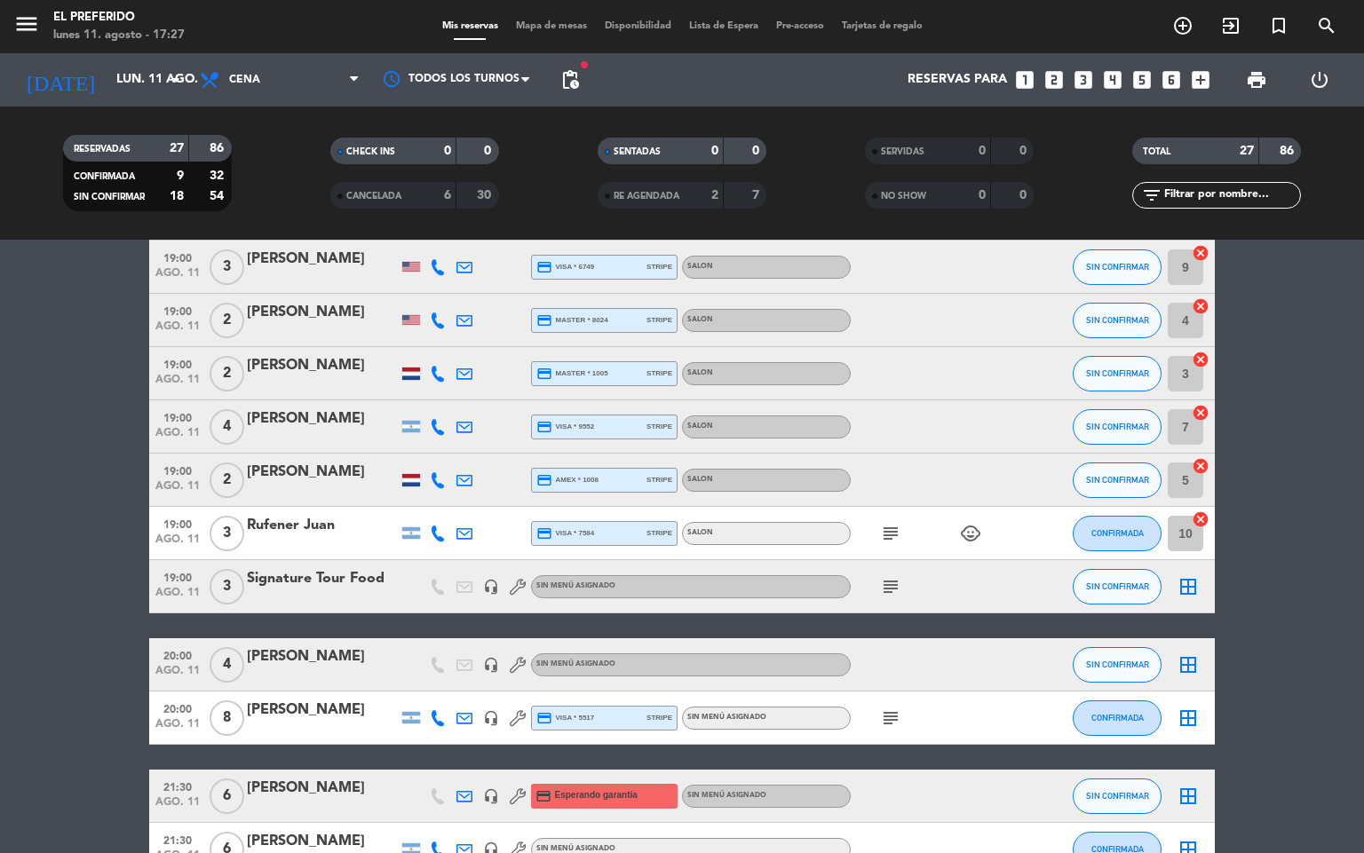
scroll to position [266, 0]
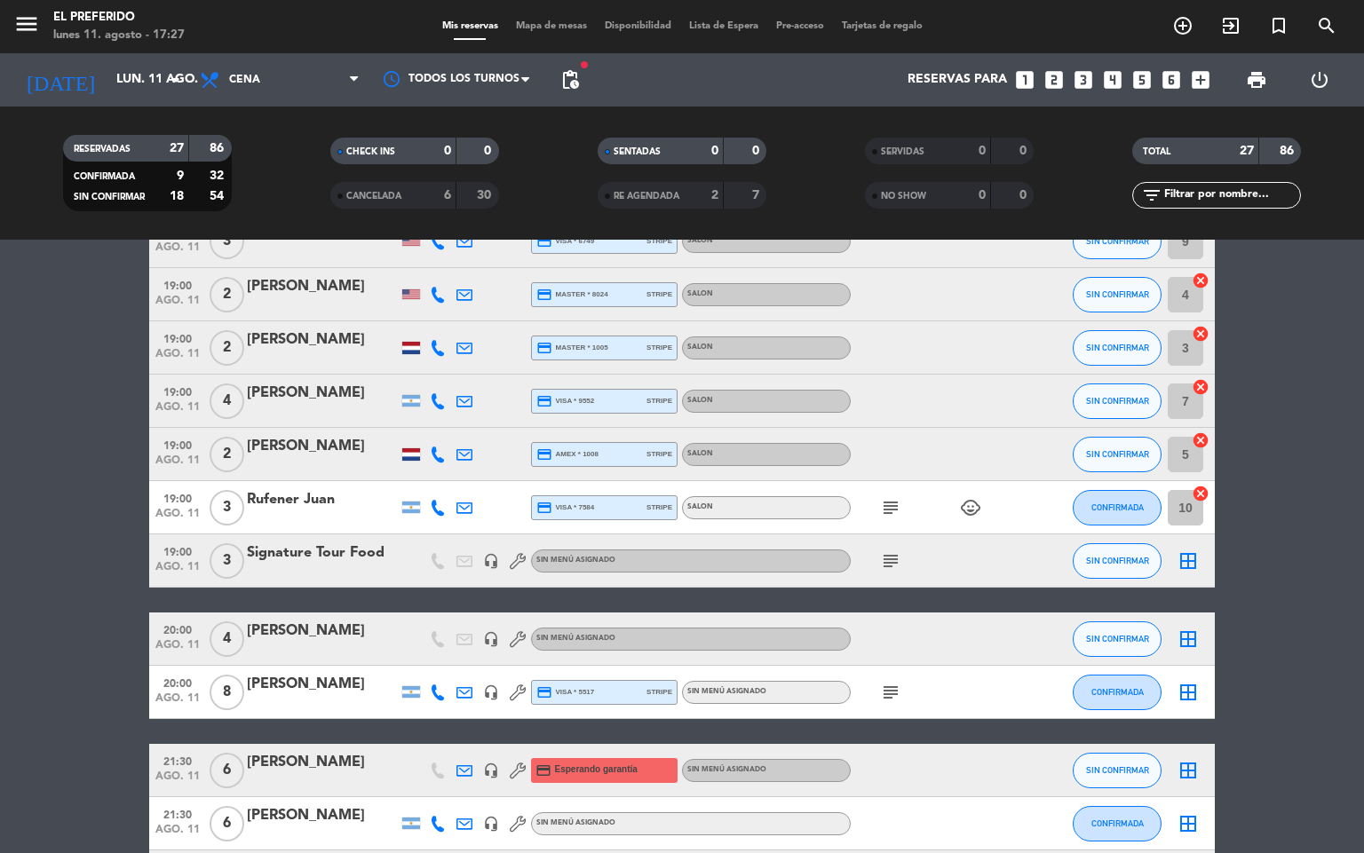
click at [890, 570] on icon "subject" at bounding box center [890, 560] width 21 height 21
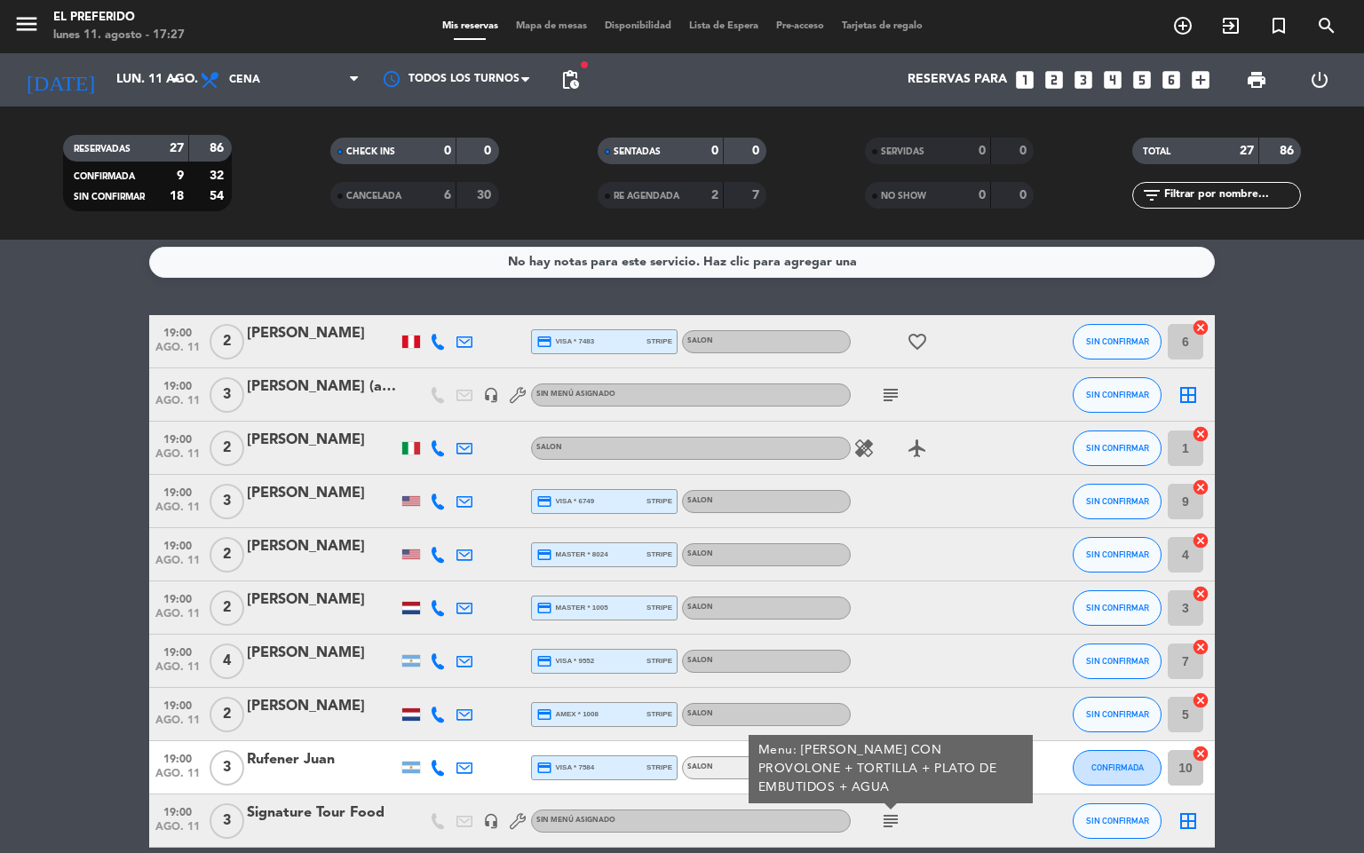
scroll to position [0, 0]
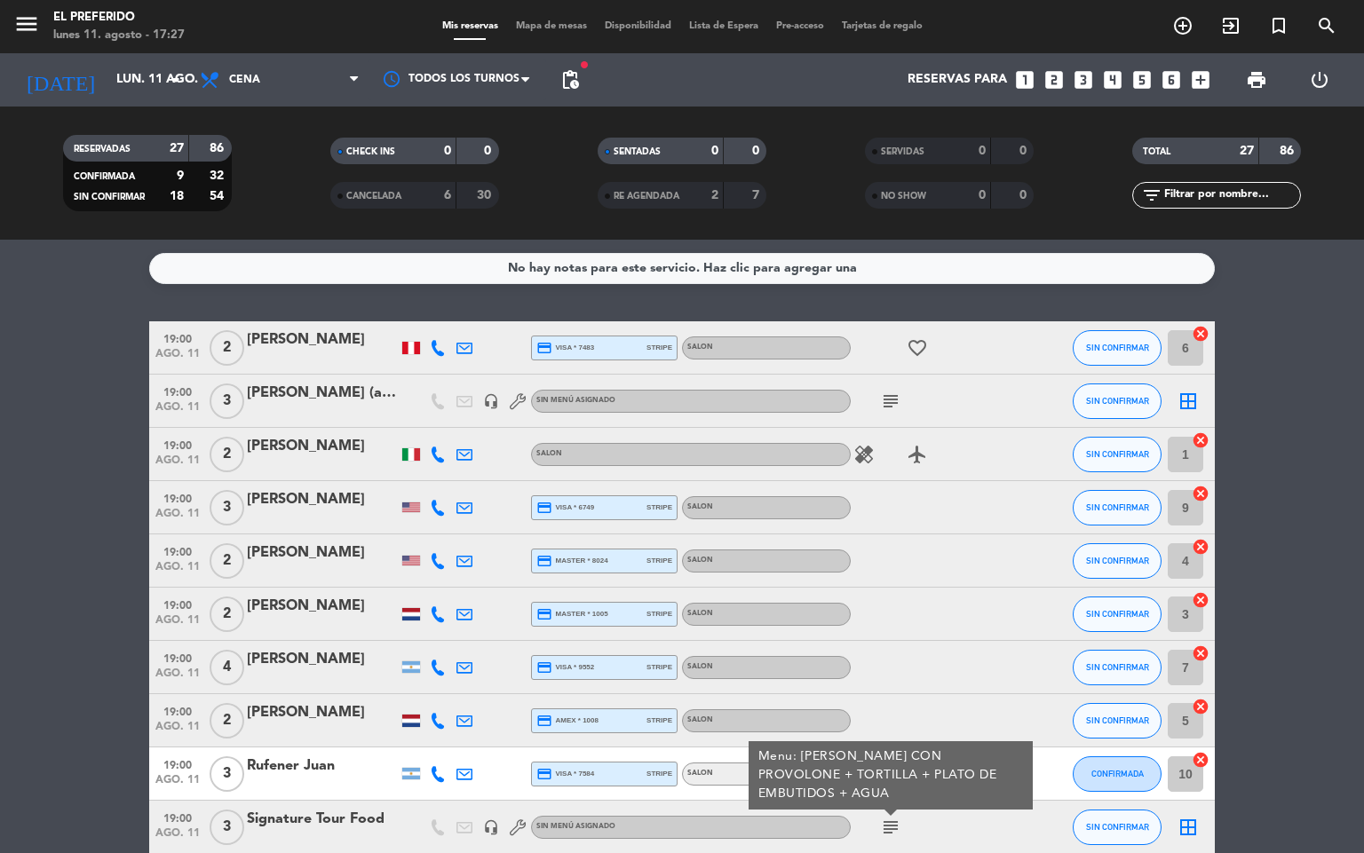
click at [860, 464] on div "healing airplanemode_active" at bounding box center [930, 454] width 160 height 52
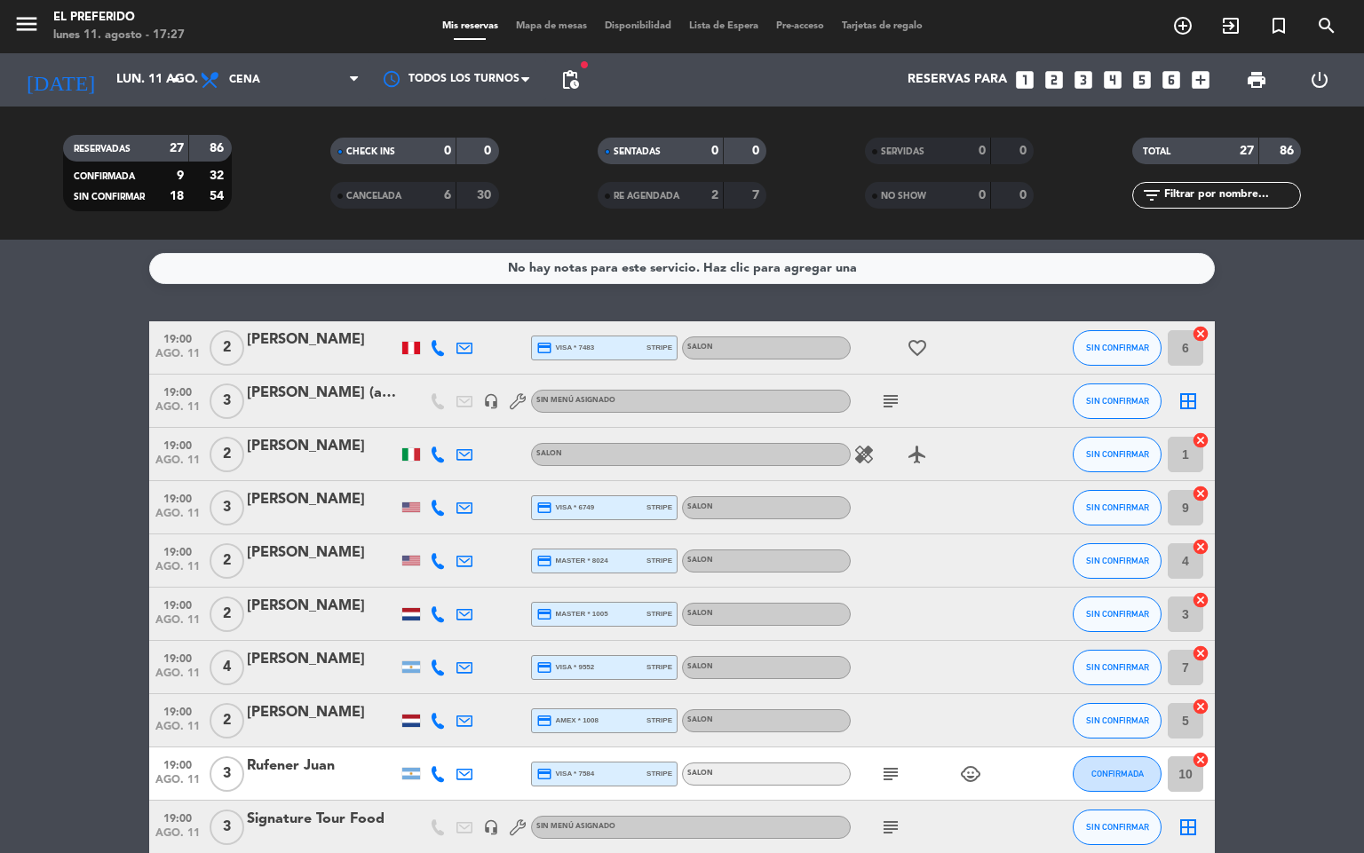
click at [895, 391] on icon "subject" at bounding box center [890, 401] width 21 height 21
click at [868, 477] on div "healing airplanemode_active" at bounding box center [930, 454] width 160 height 52
click at [864, 450] on icon "healing" at bounding box center [863, 454] width 21 height 21
click at [413, 455] on div at bounding box center [411, 454] width 18 height 12
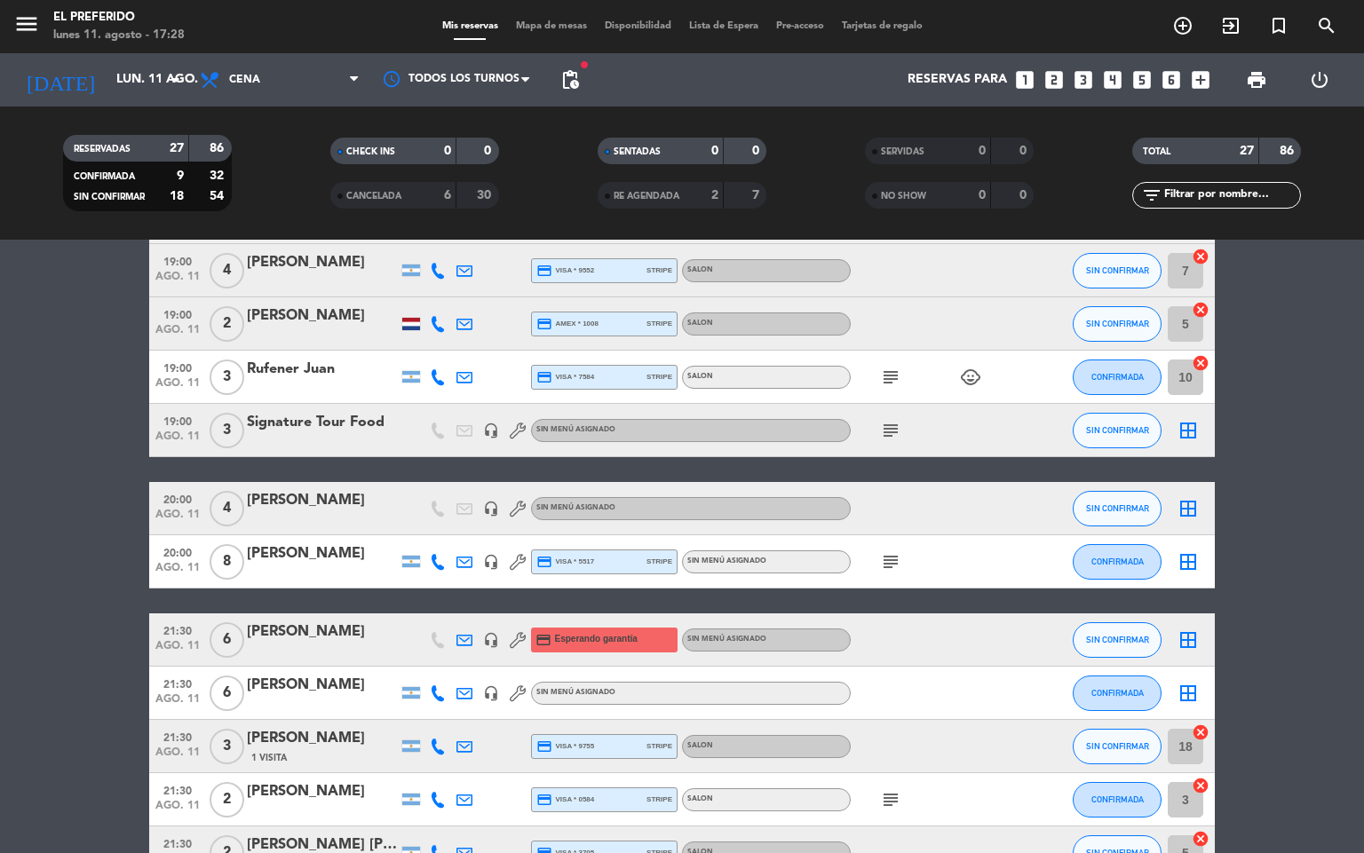
scroll to position [266, 0]
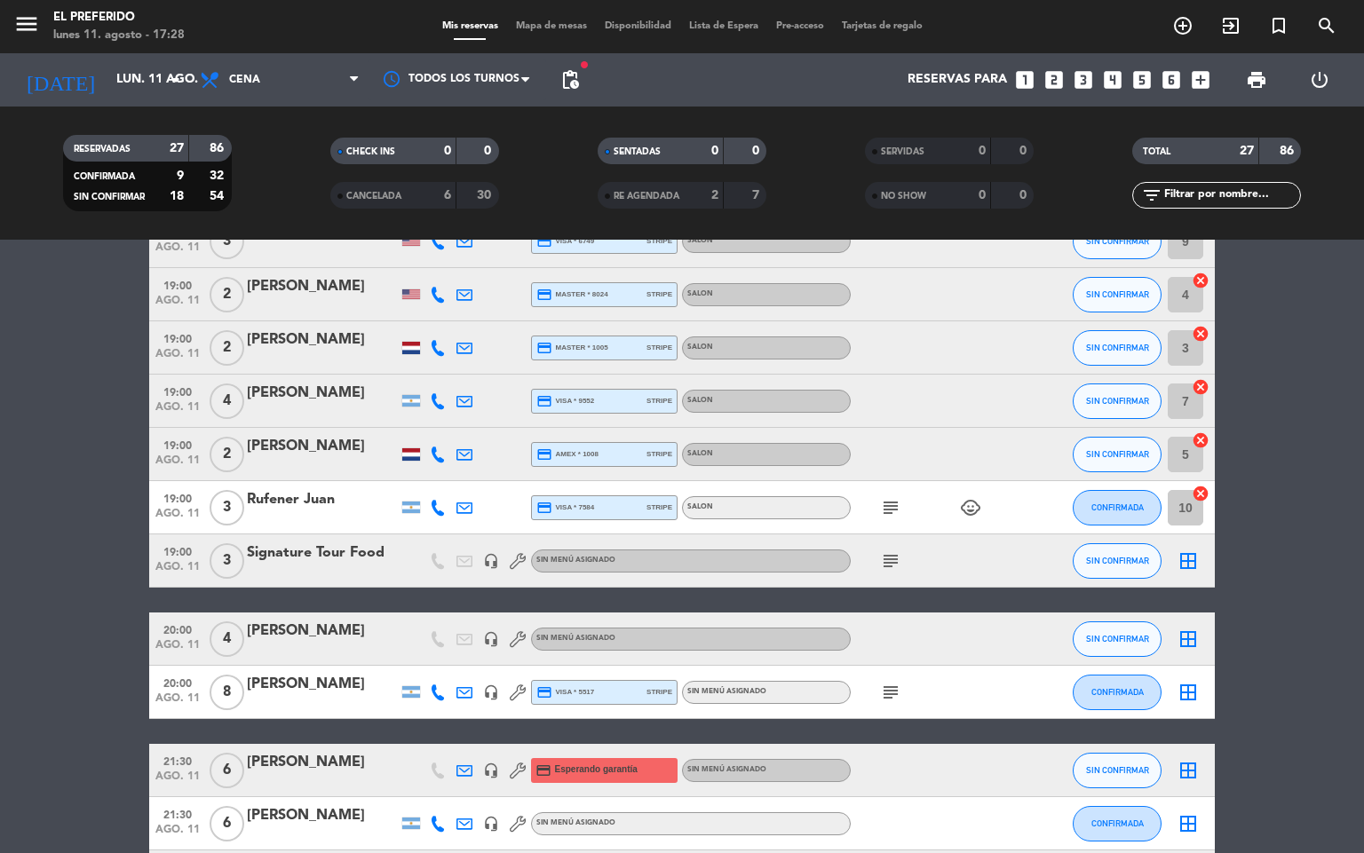
click at [882, 700] on icon "subject" at bounding box center [890, 692] width 21 height 21
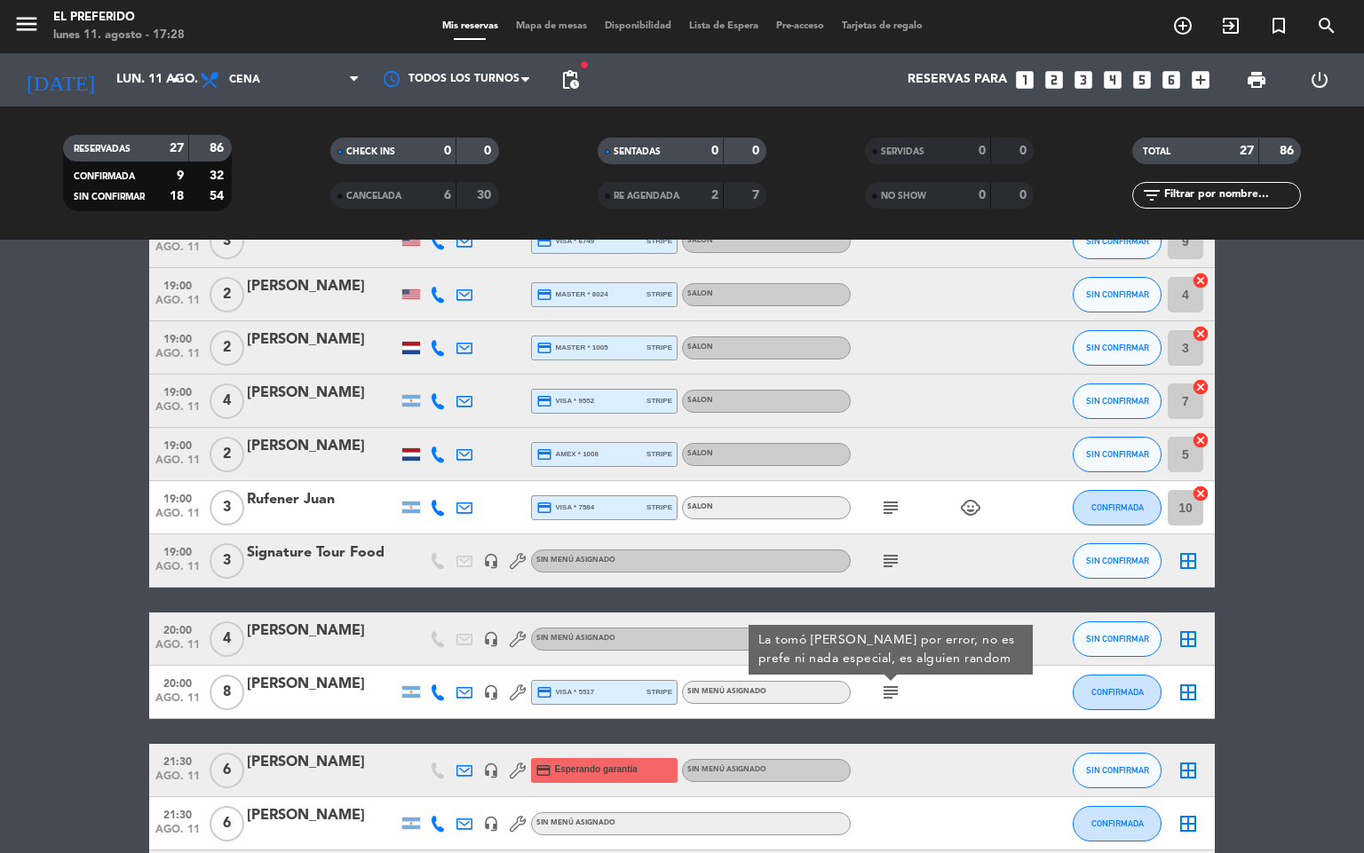
click at [565, 94] on span "pending_actions" at bounding box center [570, 80] width 36 height 36
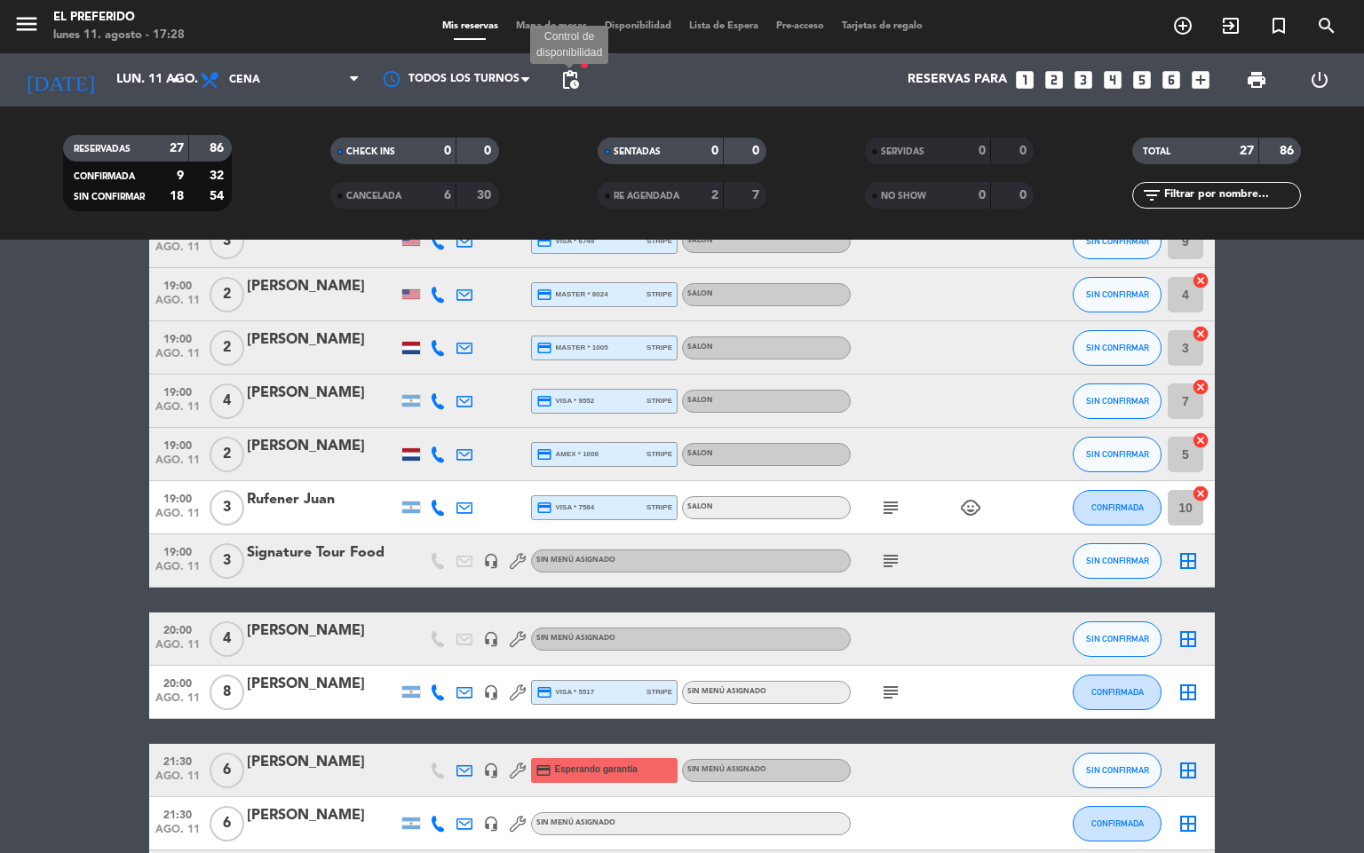
click at [567, 73] on span "pending_actions" at bounding box center [569, 79] width 21 height 21
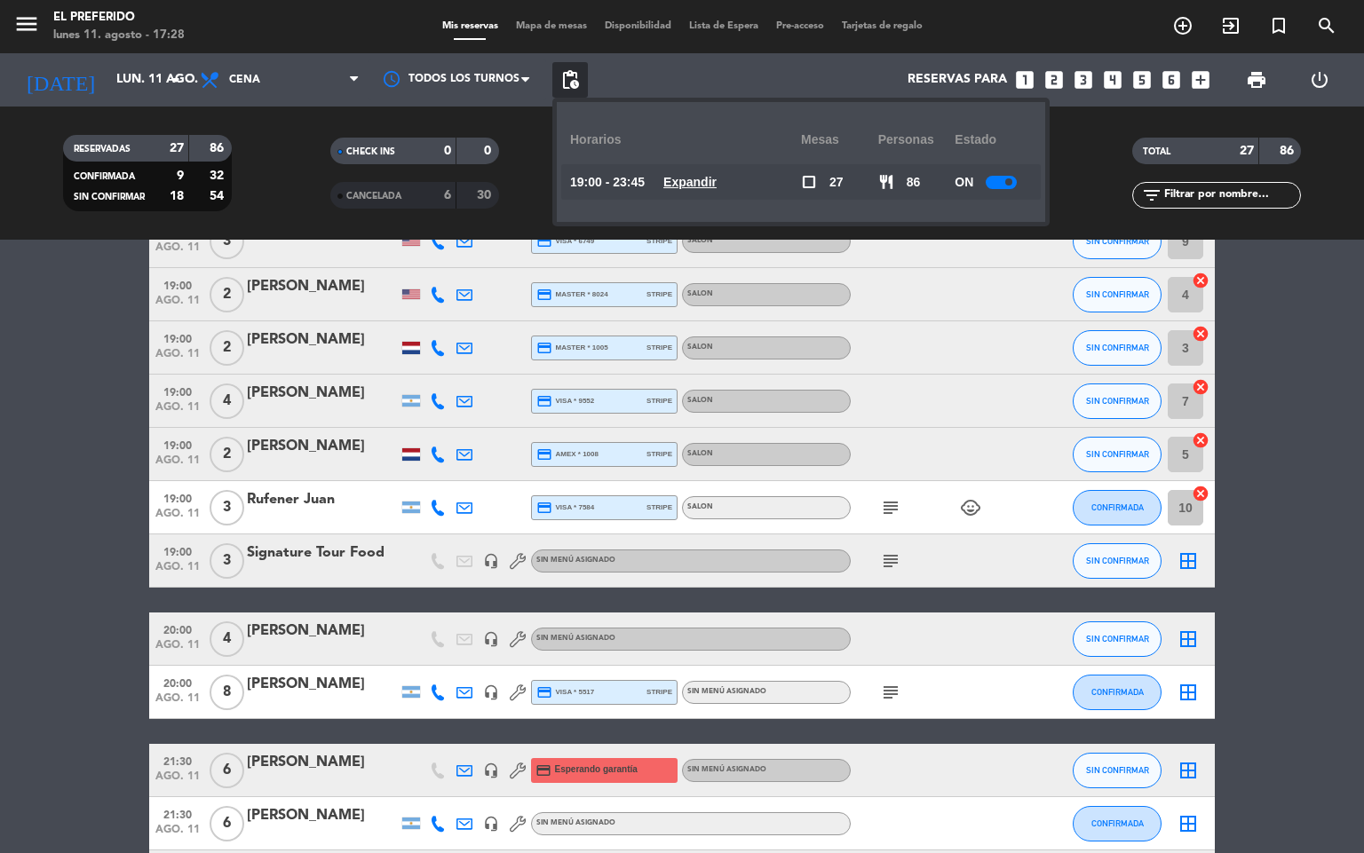
click at [701, 179] on u "Expandir" at bounding box center [689, 182] width 53 height 14
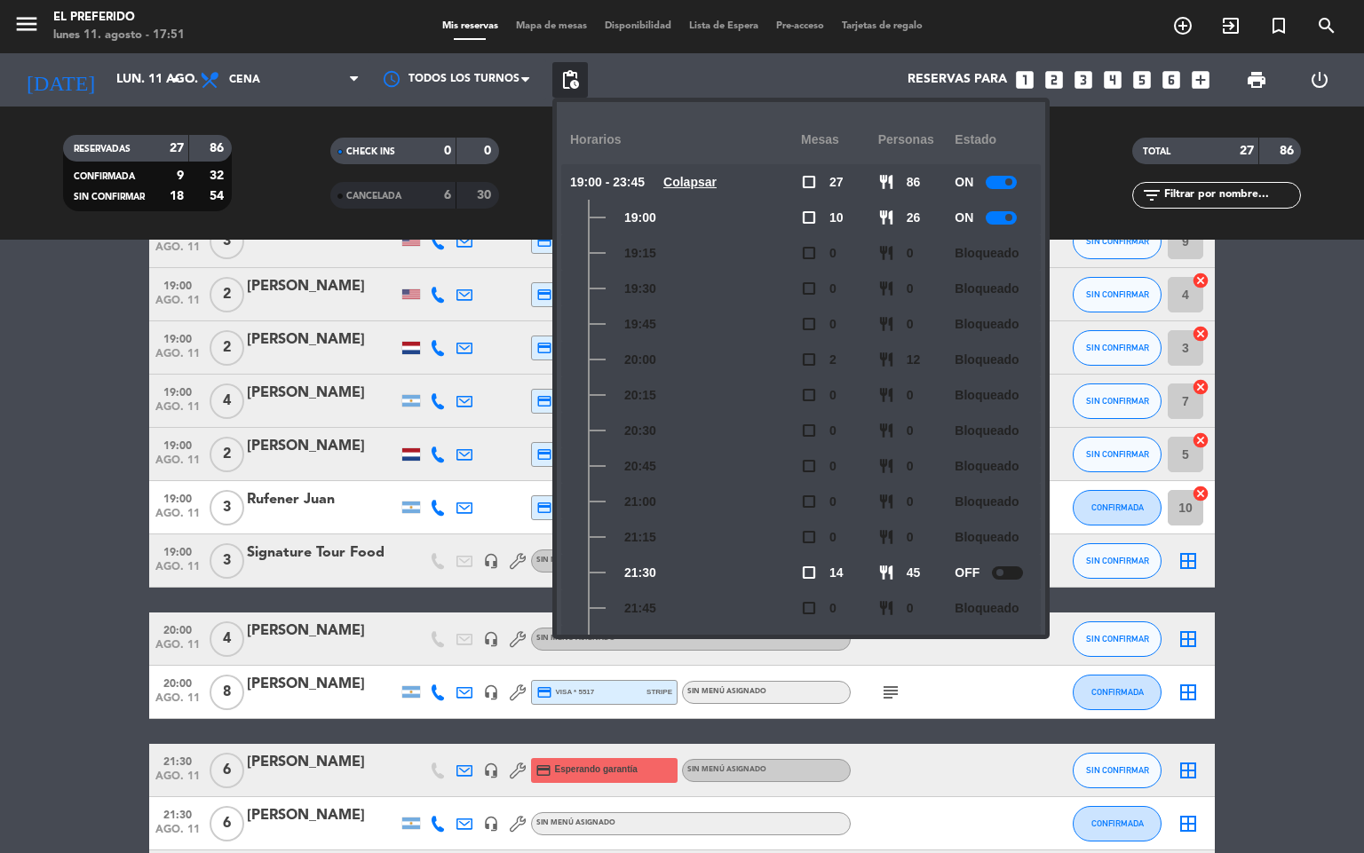
click at [112, 309] on bookings-row "19:00 ago. 11 2 [PERSON_NAME] credit_card visa * 7483 stripe SALON favorite_bor…" at bounding box center [682, 811] width 1364 height 1513
